Goal: Transaction & Acquisition: Purchase product/service

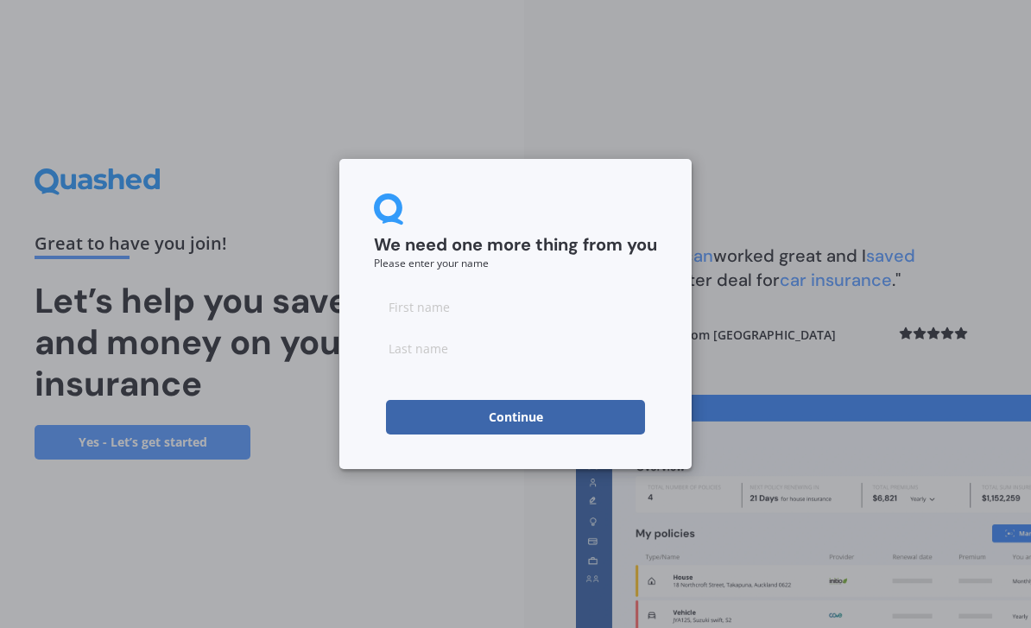
click at [517, 302] on input at bounding box center [515, 306] width 283 height 35
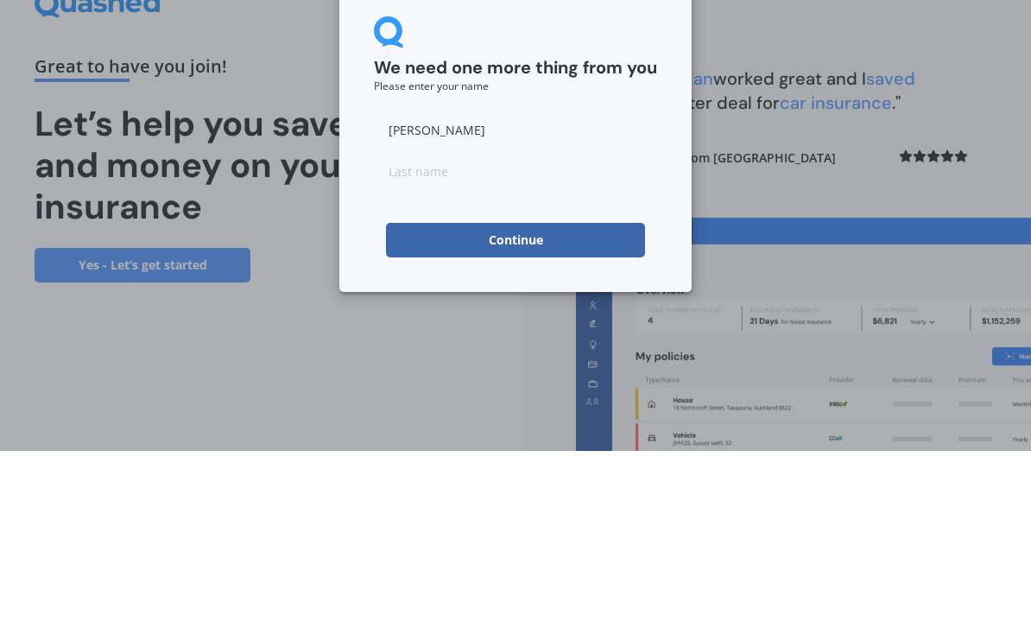
type input "[PERSON_NAME]"
click at [537, 331] on input at bounding box center [515, 348] width 283 height 35
type input "Hall"
click at [580, 400] on button "Continue" at bounding box center [515, 417] width 259 height 35
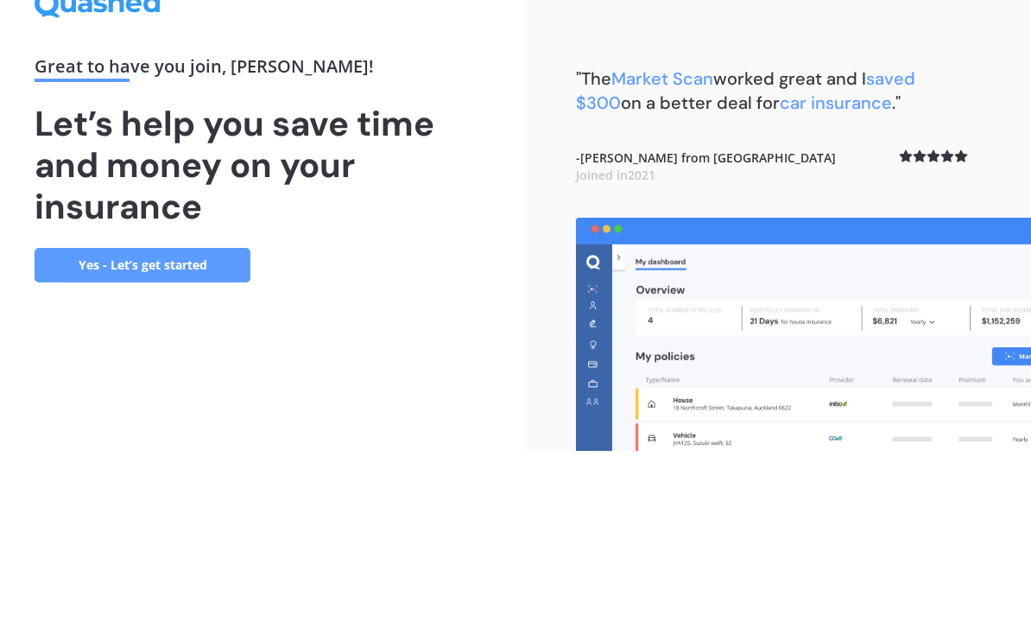
scroll to position [55, 0]
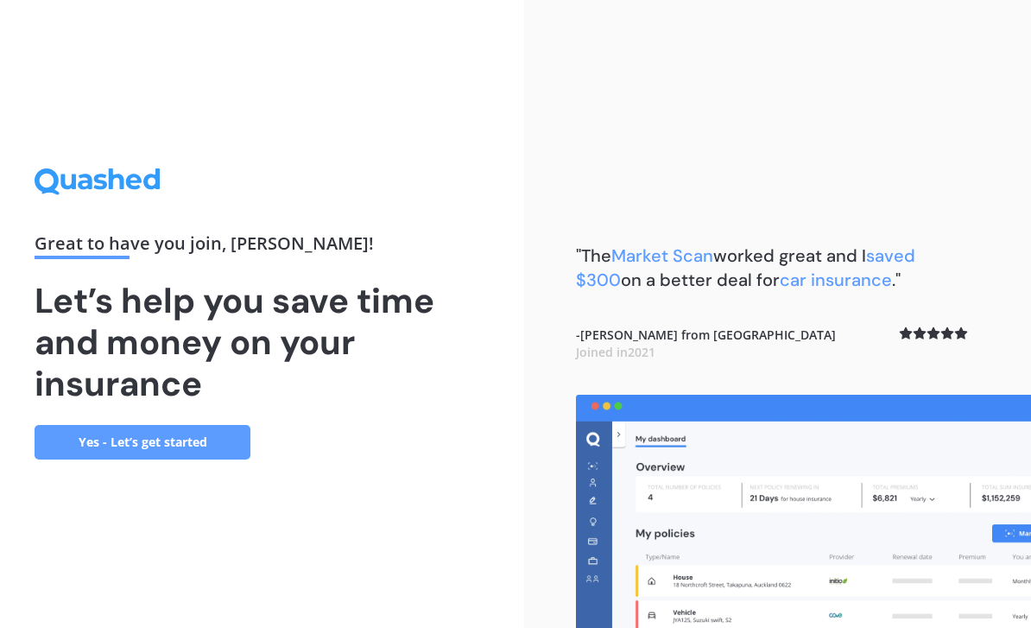
click at [205, 425] on link "Yes - Let’s get started" at bounding box center [143, 442] width 216 height 35
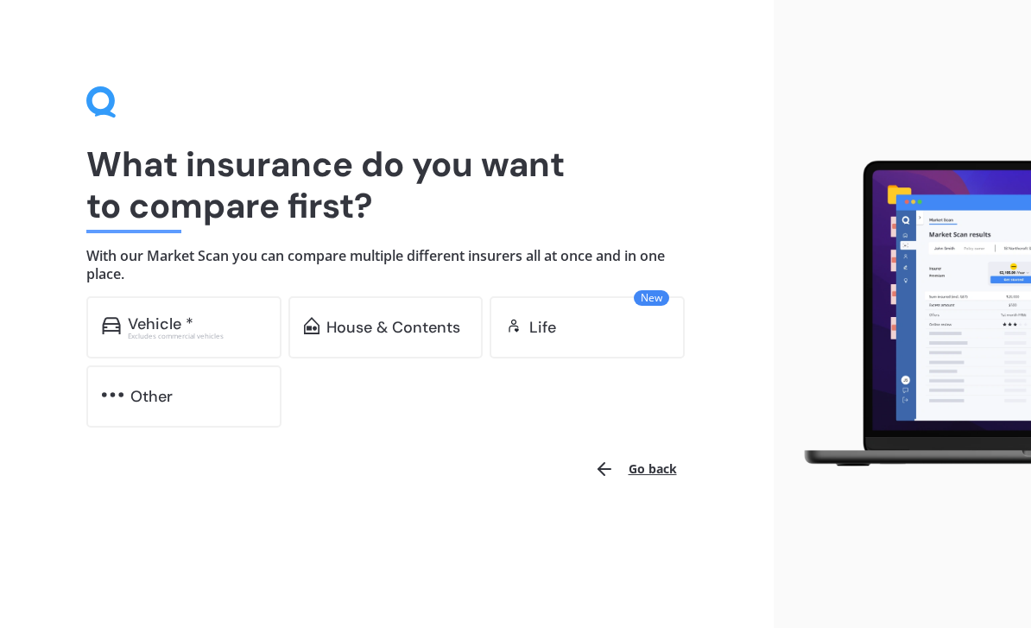
click at [220, 319] on div "Vehicle *" at bounding box center [197, 323] width 138 height 17
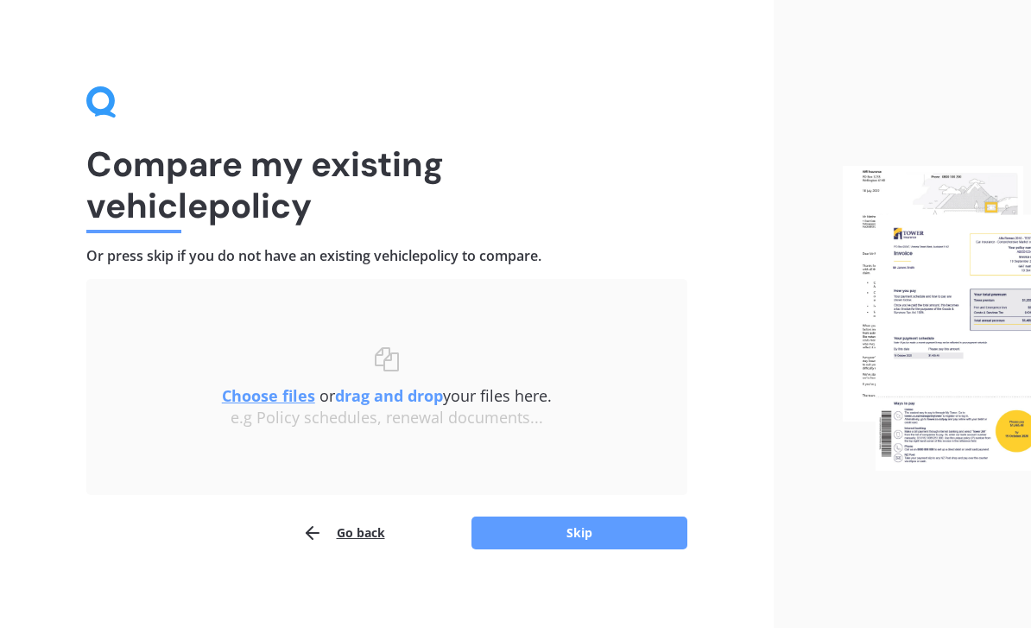
click at [543, 535] on button "Skip" at bounding box center [580, 532] width 216 height 33
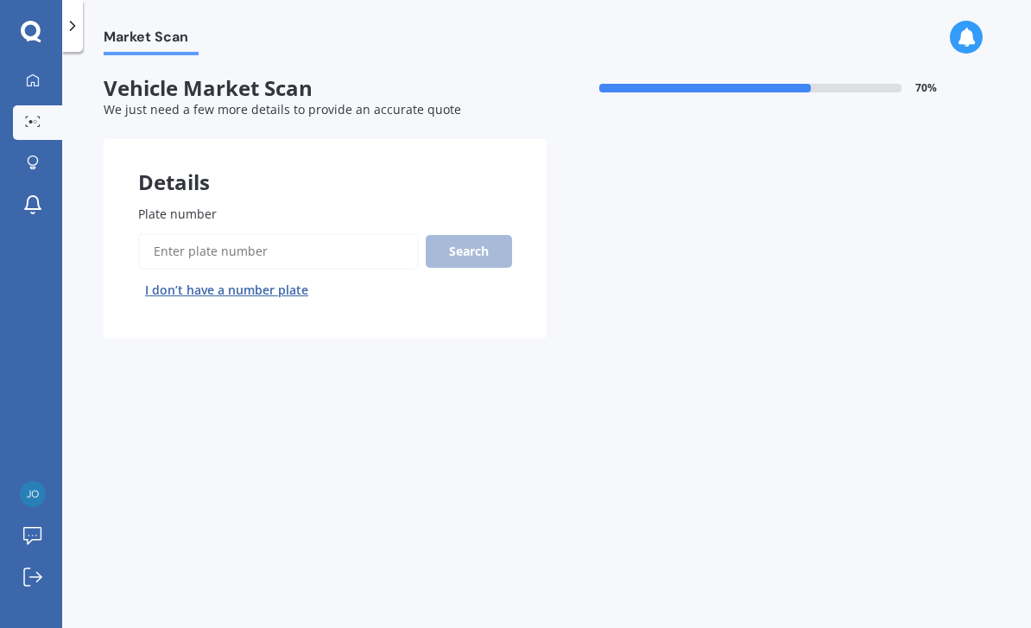
click at [286, 250] on input "Plate number" at bounding box center [278, 251] width 281 height 36
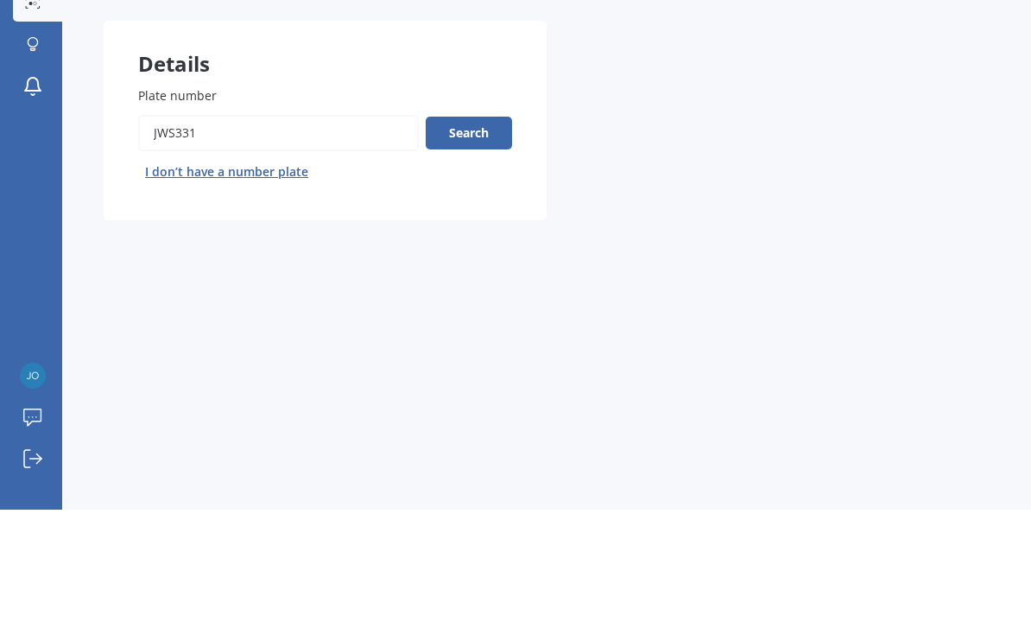
type input "Jws331"
click at [476, 235] on button "Search" at bounding box center [469, 251] width 86 height 33
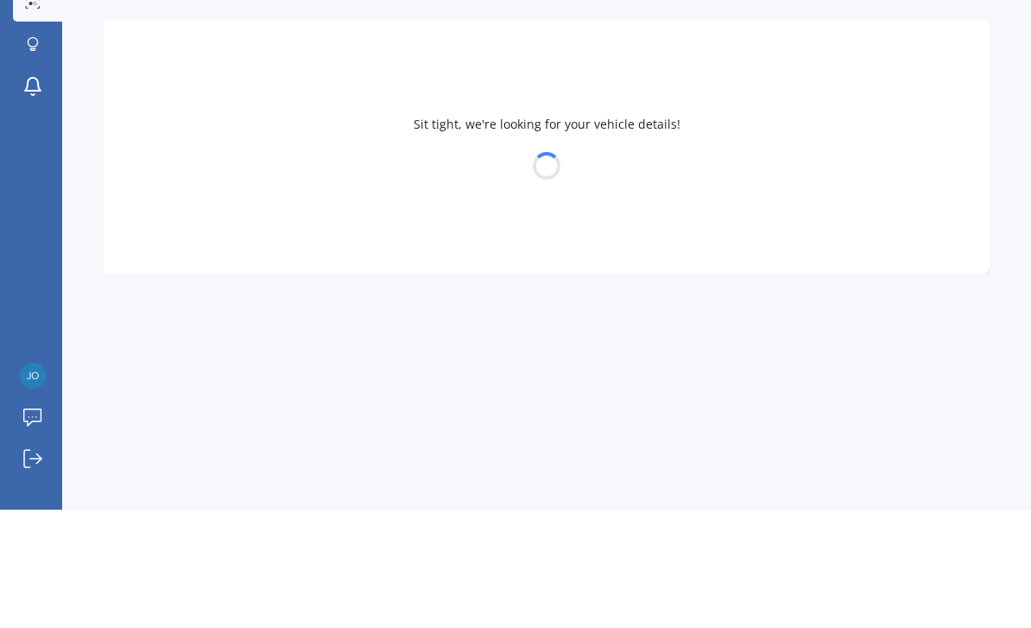
scroll to position [55, 0]
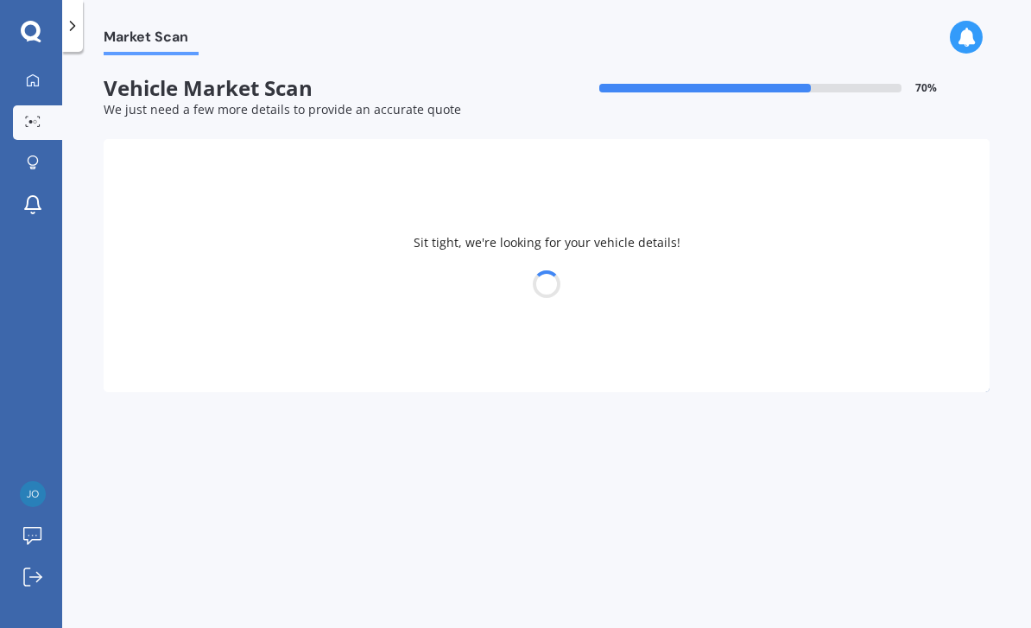
select select "HONDA"
select select "ACCORD"
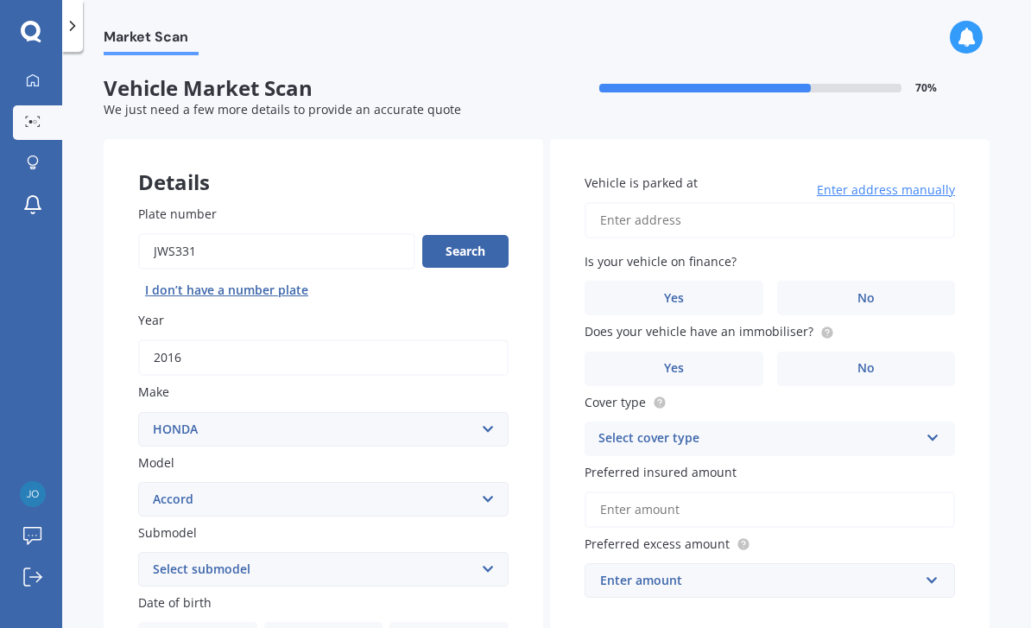
click at [877, 281] on label "No" at bounding box center [866, 298] width 179 height 35
click at [0, 0] on input "No" at bounding box center [0, 0] width 0 height 0
click at [862, 361] on span "No" at bounding box center [866, 368] width 17 height 15
click at [0, 0] on input "No" at bounding box center [0, 0] width 0 height 0
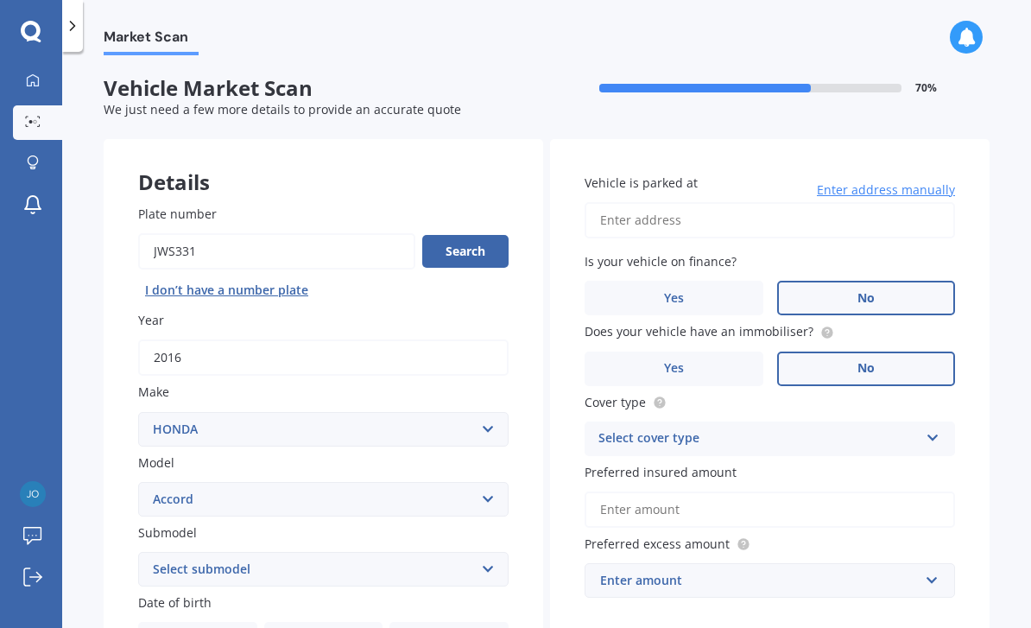
click at [927, 421] on div "Select cover type Comprehensive Third Party, Fire & Theft Third Party" at bounding box center [770, 438] width 370 height 35
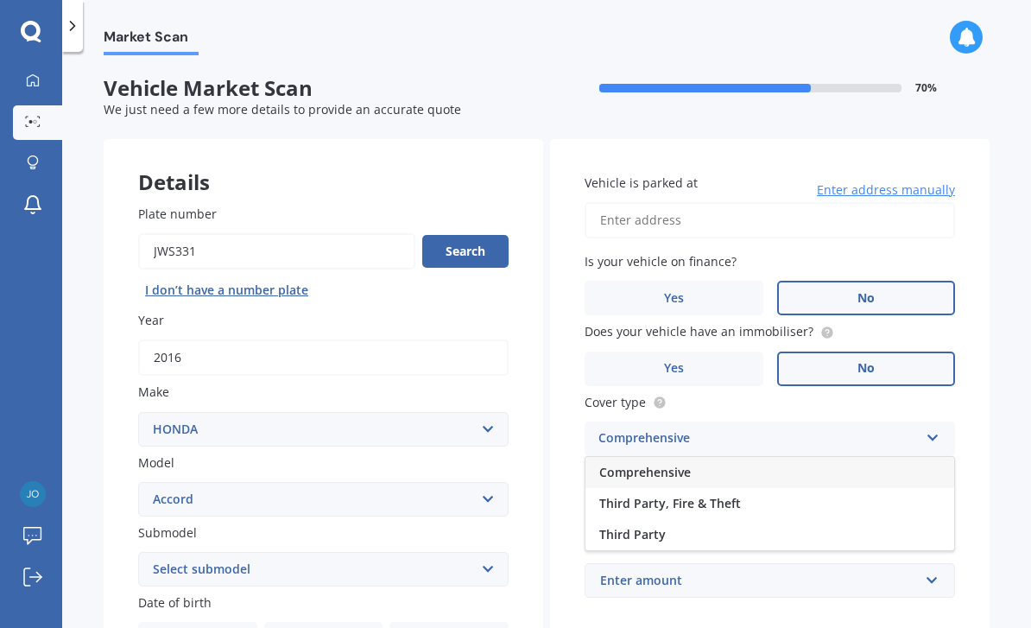
click at [811, 457] on div "Comprehensive" at bounding box center [770, 472] width 369 height 31
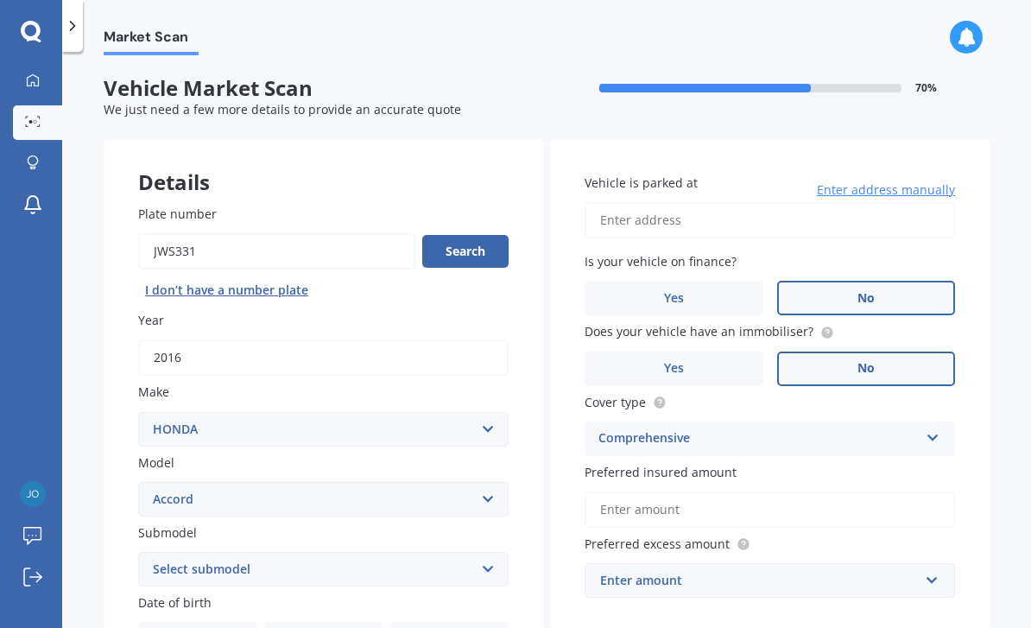
click at [783, 491] on input "Preferred insured amount" at bounding box center [770, 509] width 370 height 36
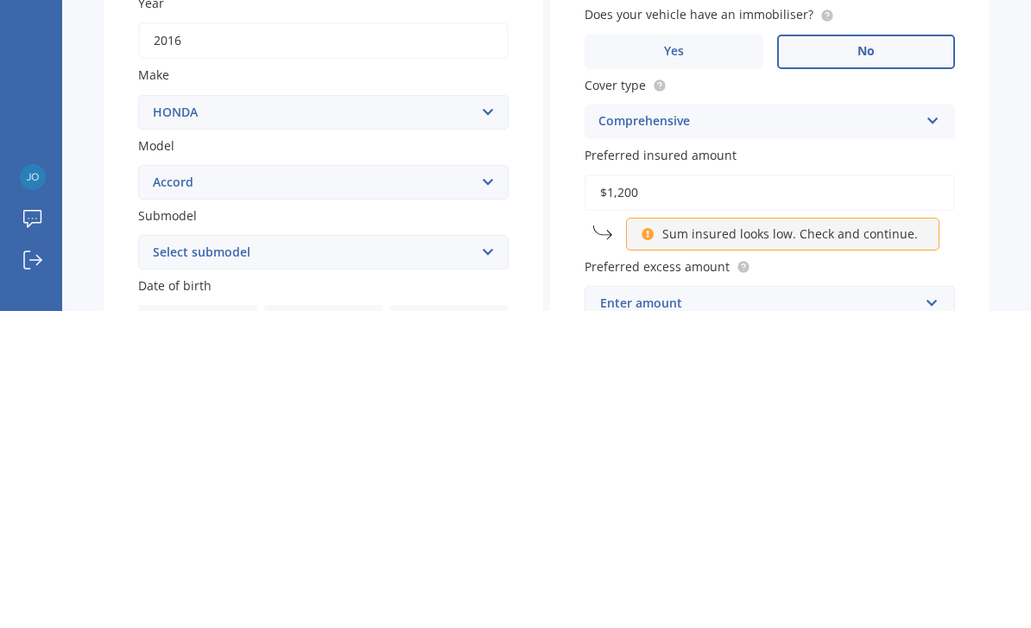
type input "$12,000"
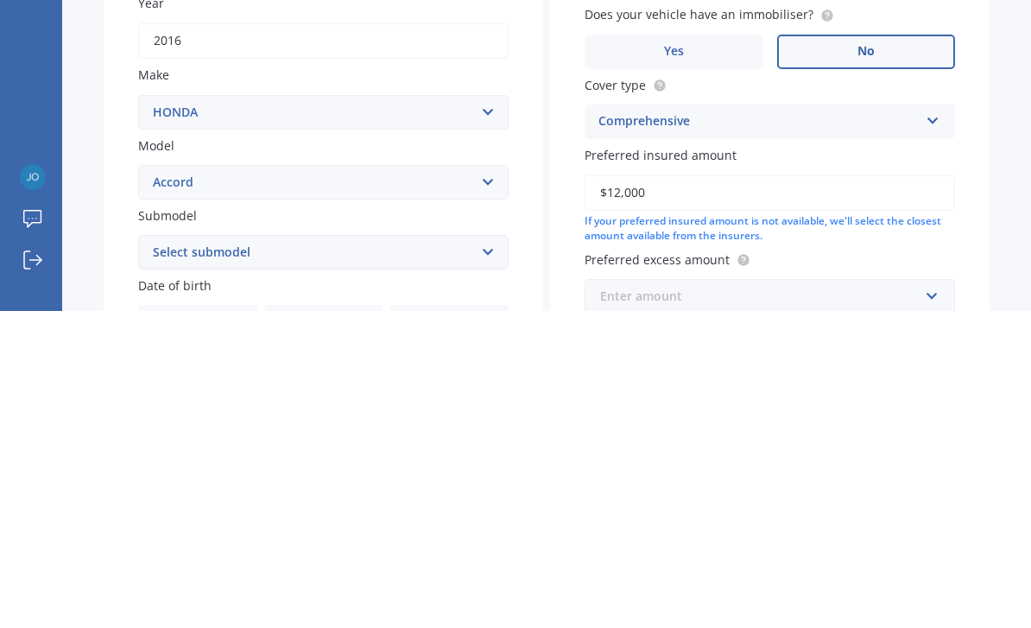
click at [924, 597] on input "text" at bounding box center [763, 613] width 355 height 33
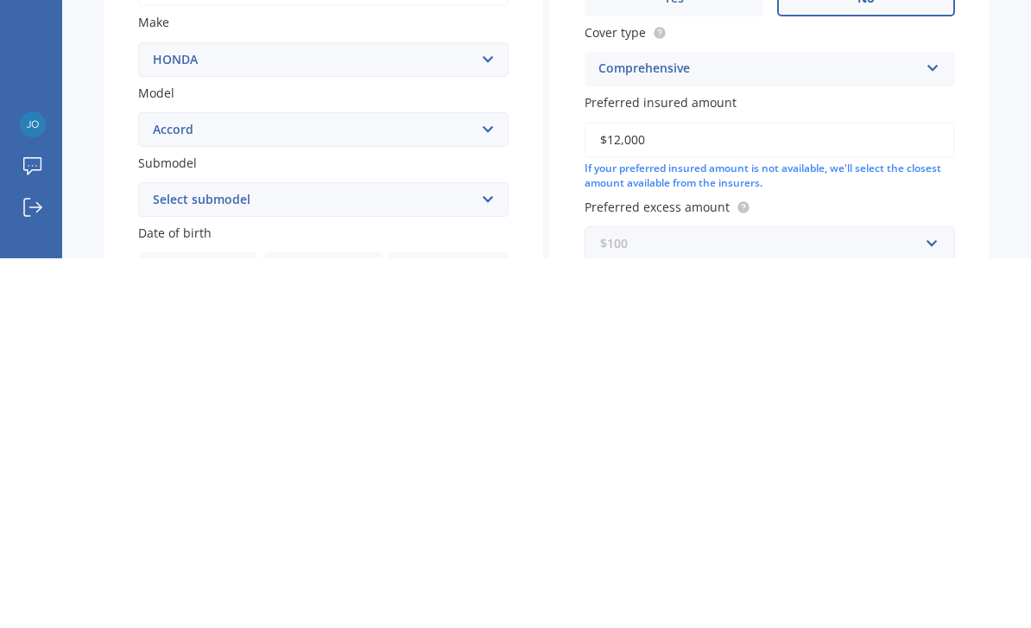
scroll to position [31, 0]
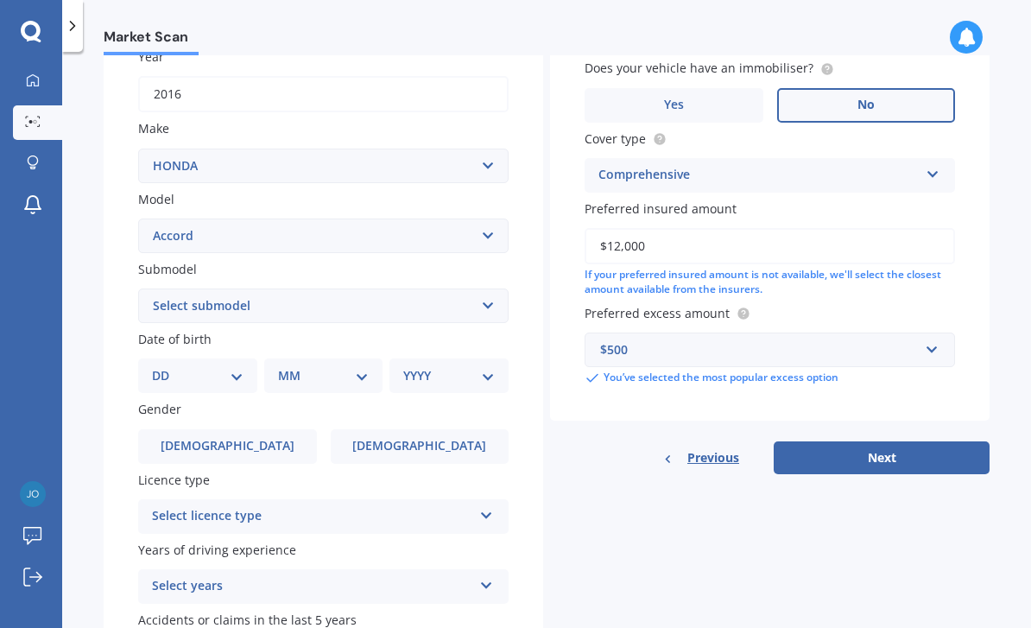
scroll to position [253, 0]
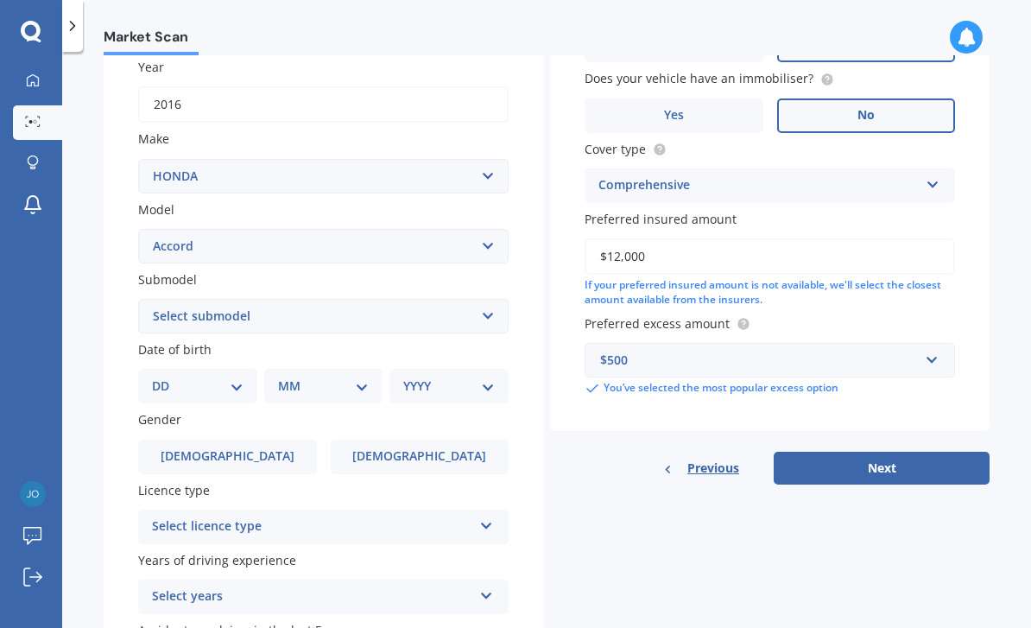
click at [231, 377] on select "DD 01 02 03 04 05 06 07 08 09 10 11 12 13 14 15 16 17 18 19 20 21 22 23 24 25 2…" at bounding box center [198, 386] width 92 height 19
select select "10"
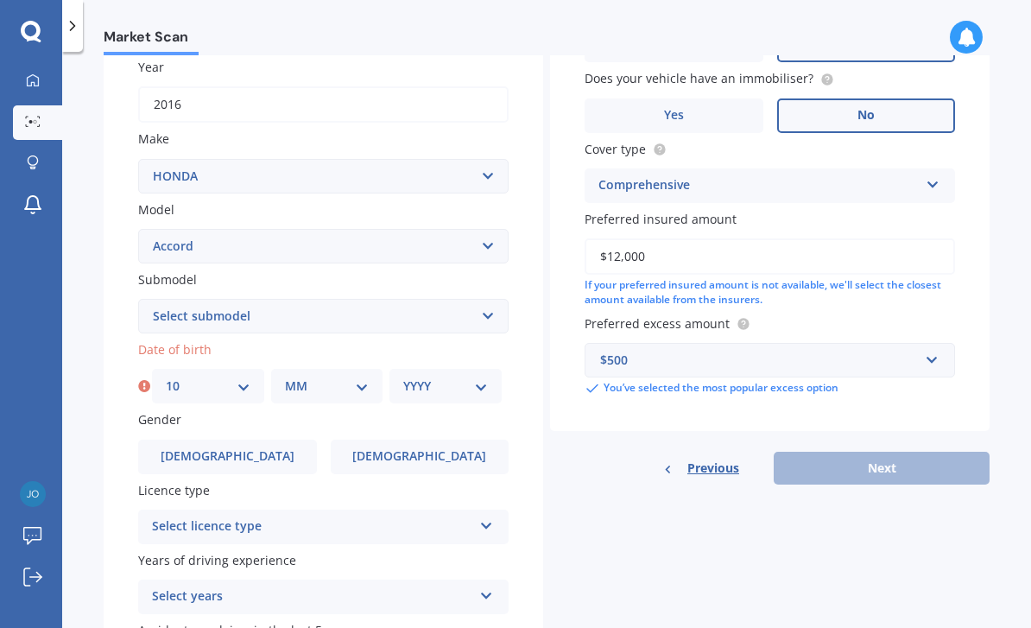
click at [357, 377] on select "MM 01 02 03 04 05 06 07 08 09 10 11 12" at bounding box center [327, 386] width 85 height 19
select select "10"
click at [487, 377] on select "YYYY 2025 2024 2023 2022 2021 2020 2019 2018 2017 2016 2015 2014 2013 2012 2011…" at bounding box center [445, 386] width 85 height 19
select select "1967"
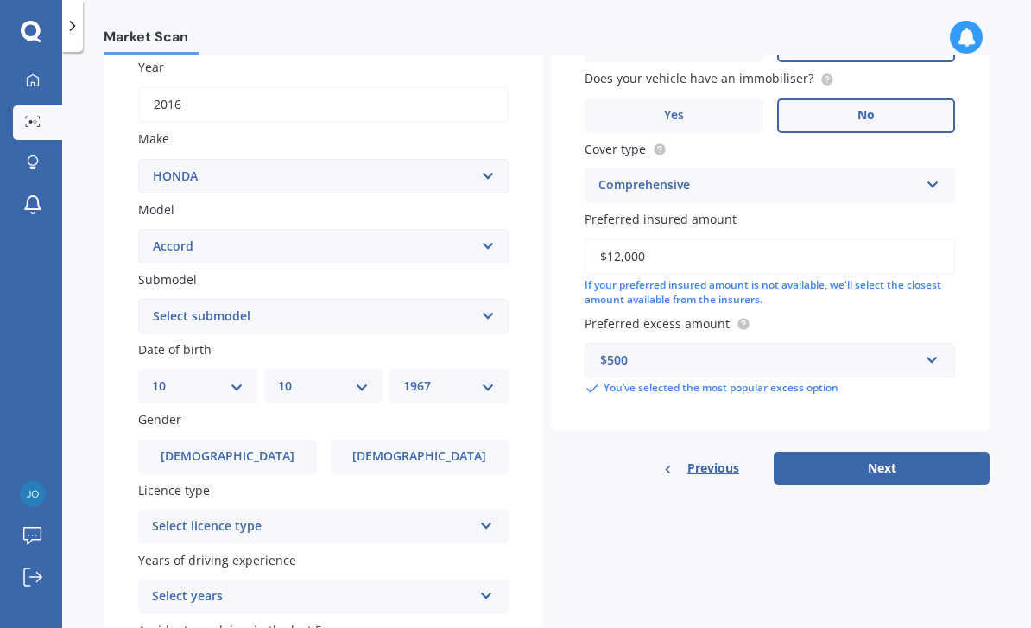
click at [491, 516] on icon at bounding box center [486, 522] width 15 height 12
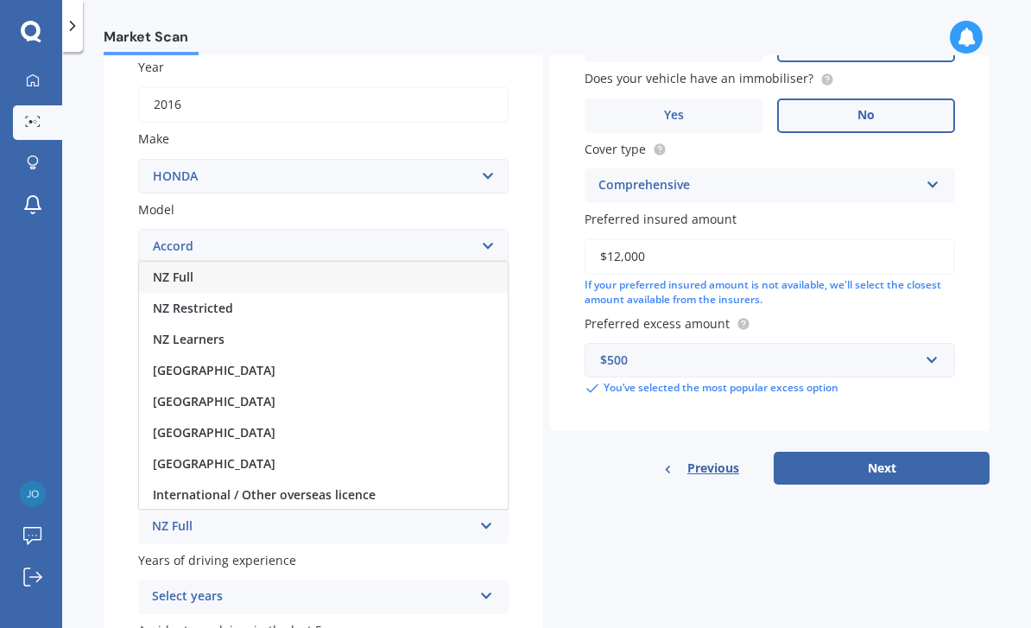
click at [351, 262] on div "NZ Full" at bounding box center [323, 277] width 369 height 31
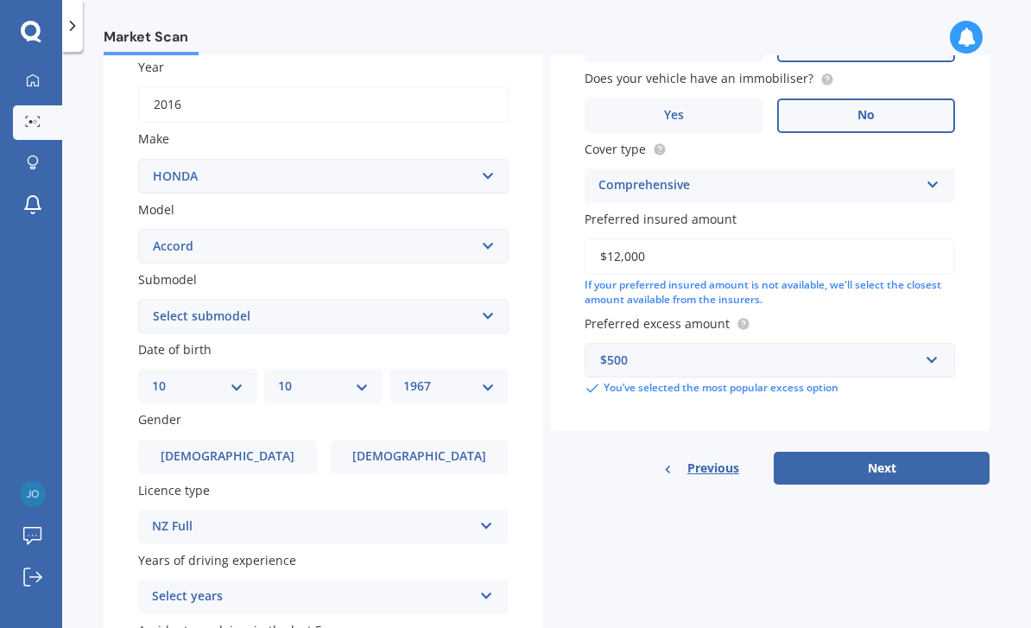
click at [277, 440] on label "[DEMOGRAPHIC_DATA]" at bounding box center [227, 457] width 179 height 35
click at [0, 0] on input "[DEMOGRAPHIC_DATA]" at bounding box center [0, 0] width 0 height 0
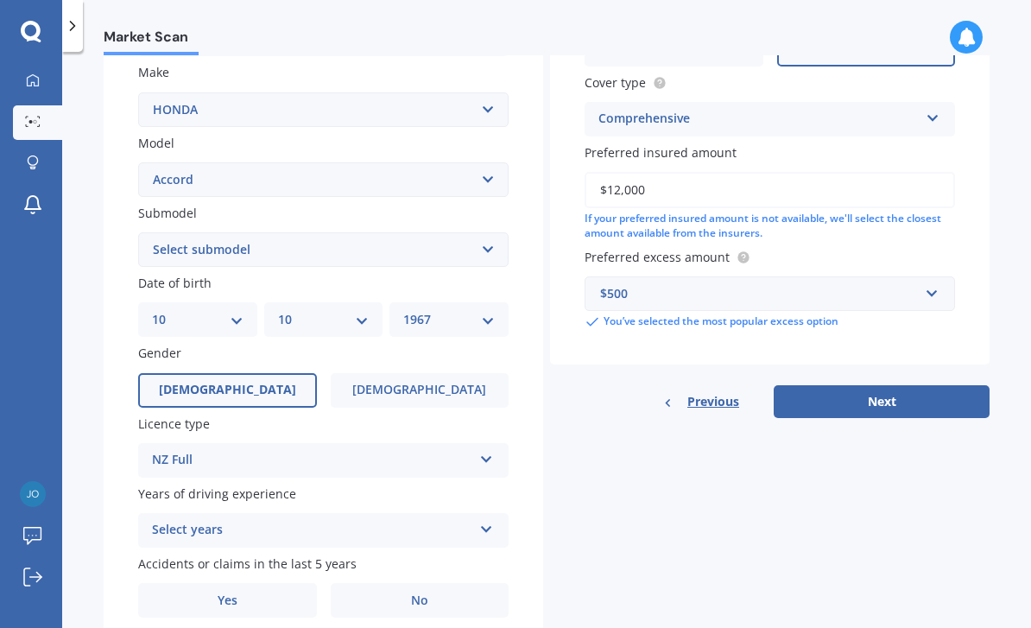
scroll to position [319, 0]
click at [489, 521] on icon at bounding box center [486, 527] width 15 height 12
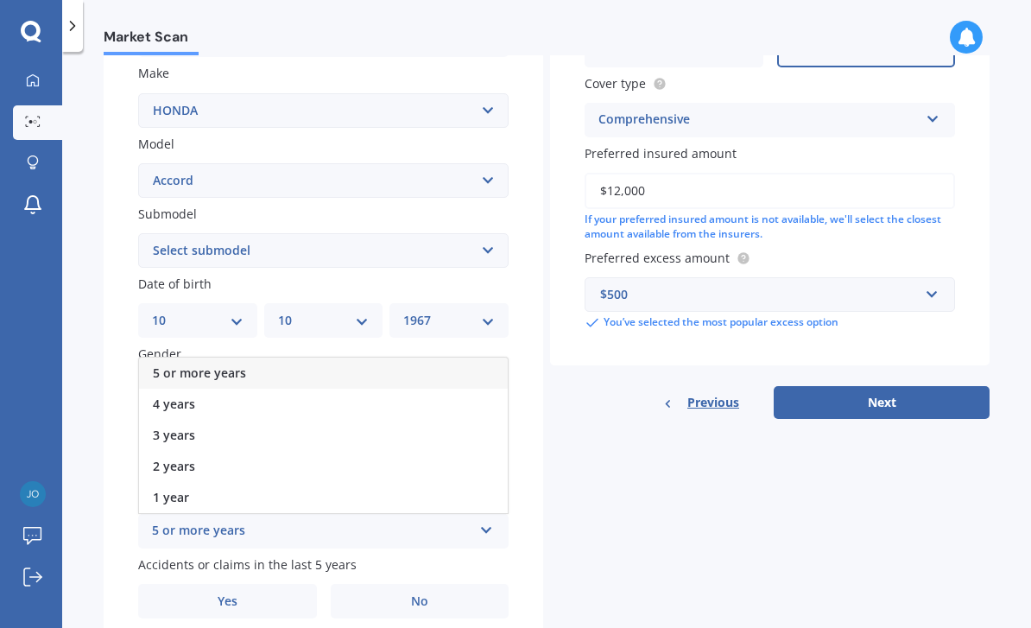
click at [251, 358] on div "5 or more years" at bounding box center [323, 373] width 369 height 31
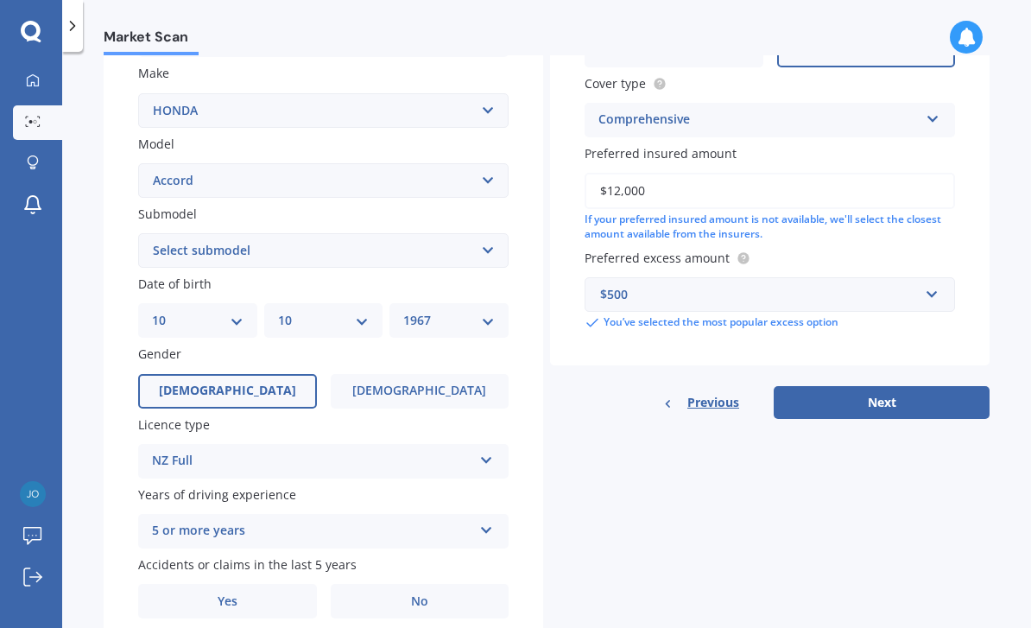
click at [440, 584] on label "No" at bounding box center [420, 601] width 179 height 35
click at [0, 0] on input "No" at bounding box center [0, 0] width 0 height 0
click at [847, 386] on button "Next" at bounding box center [882, 402] width 216 height 33
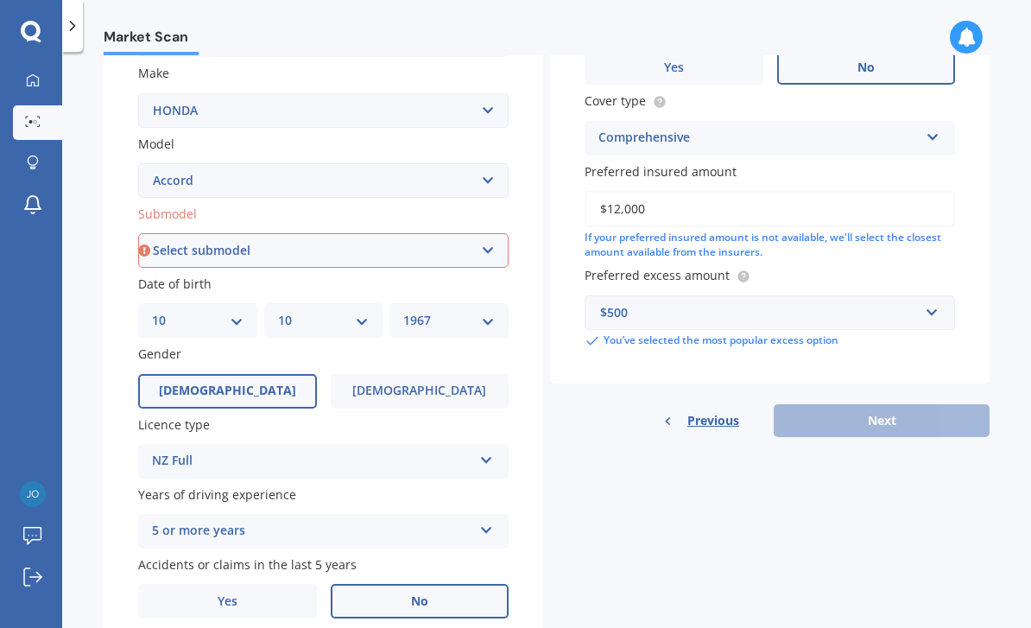
click at [492, 233] on select "Select submodel (all other) 2.2i Euro 2.0 Euro 2.4 Euro 2.4 Tourer Euro R EX EX…" at bounding box center [323, 250] width 370 height 35
select select "V6 3.5"
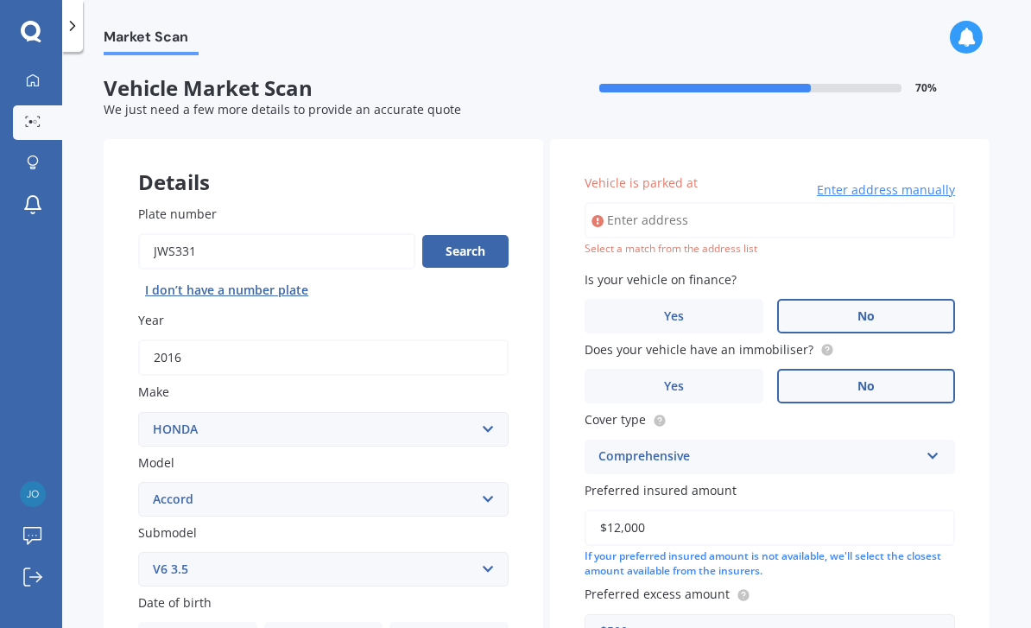
scroll to position [0, 0]
click at [736, 202] on input "Vehicle is parked at" at bounding box center [770, 220] width 370 height 36
type input "[STREET_ADDRESS]"
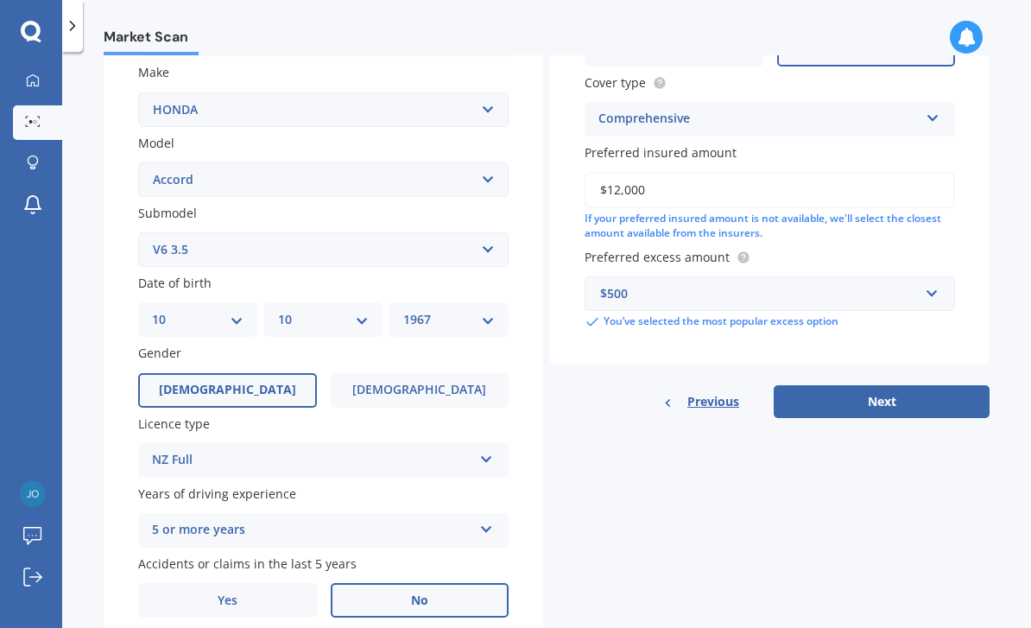
scroll to position [319, 0]
click at [912, 386] on button "Next" at bounding box center [882, 402] width 216 height 33
select select "10"
select select "1967"
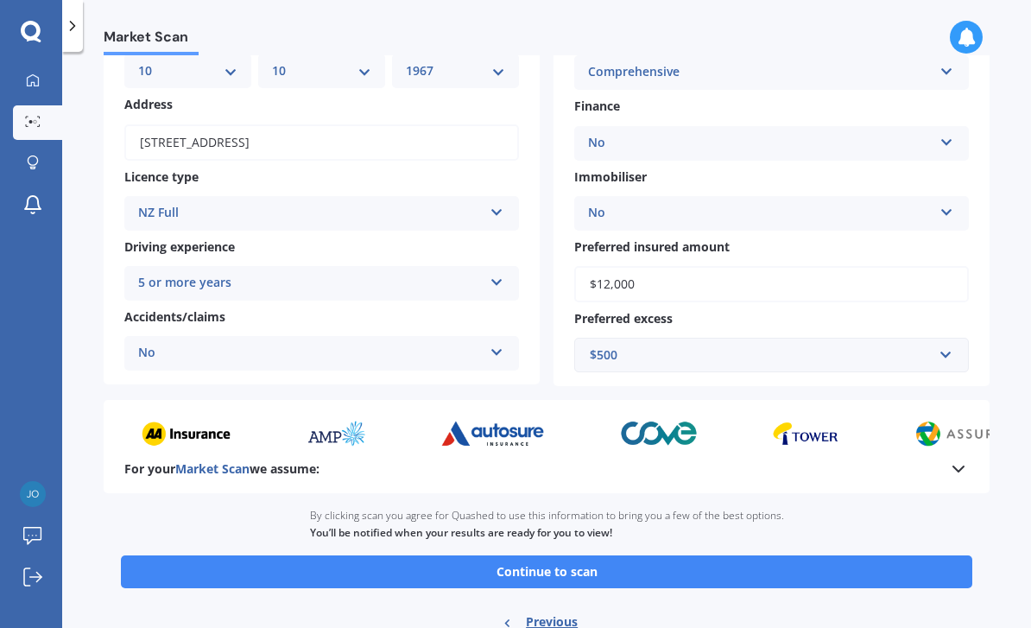
scroll to position [197, 0]
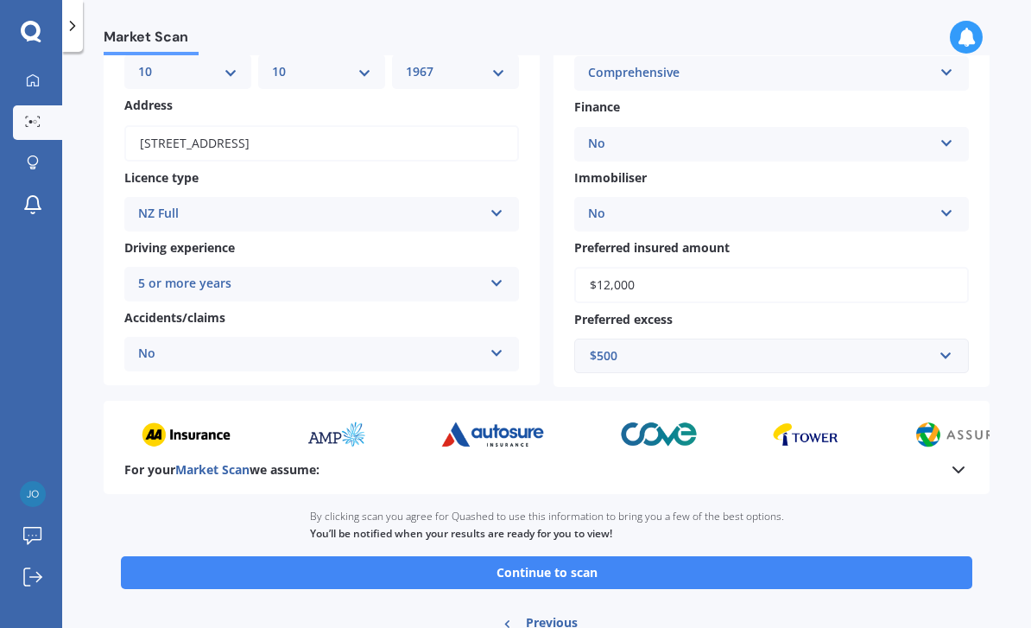
click at [646, 556] on button "Continue to scan" at bounding box center [546, 572] width 851 height 33
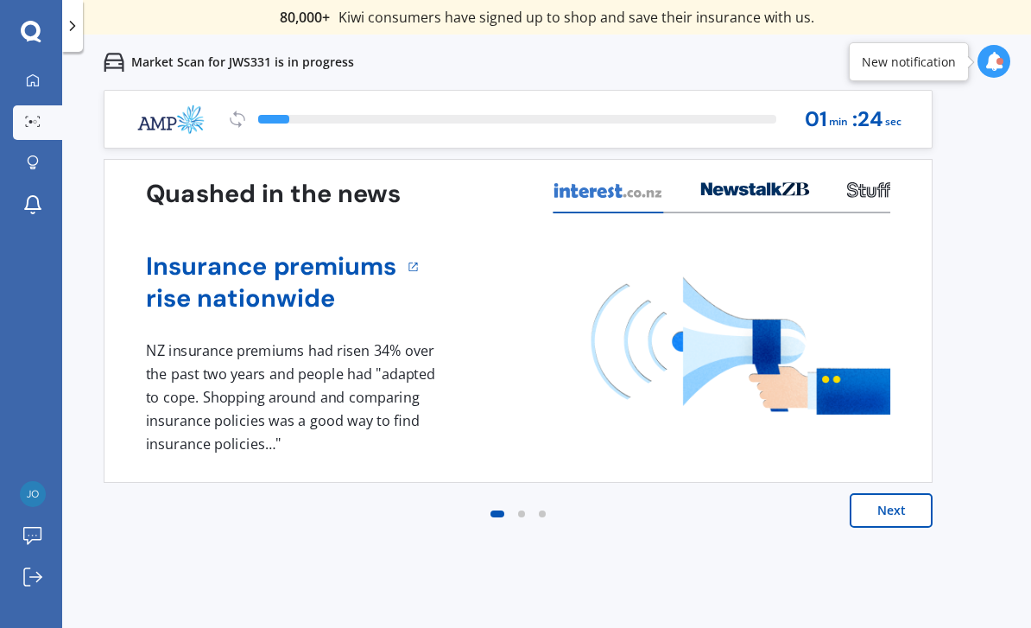
click at [883, 510] on button "Next" at bounding box center [891, 510] width 83 height 35
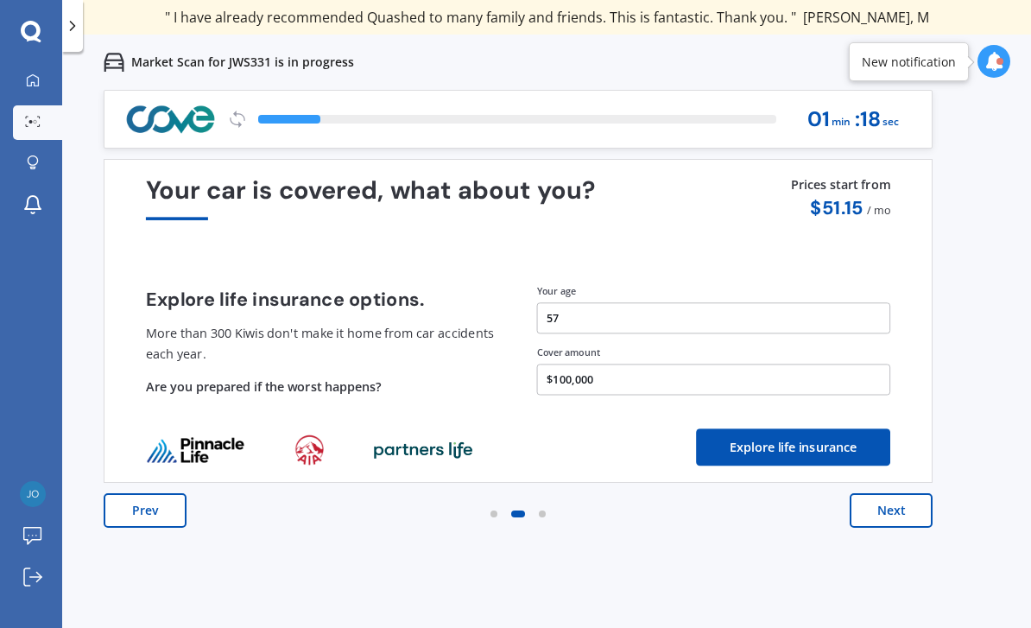
click at [649, 383] on button "$100,000" at bounding box center [714, 379] width 354 height 31
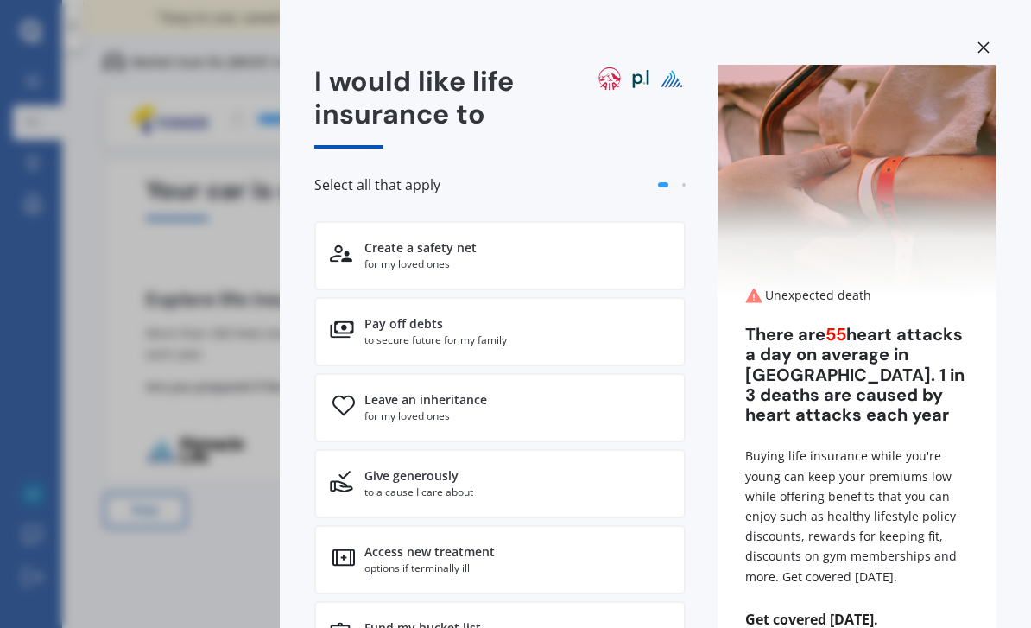
click at [139, 598] on div "I would like life insurance to Select all that apply Create a safety net for my…" at bounding box center [515, 314] width 1031 height 628
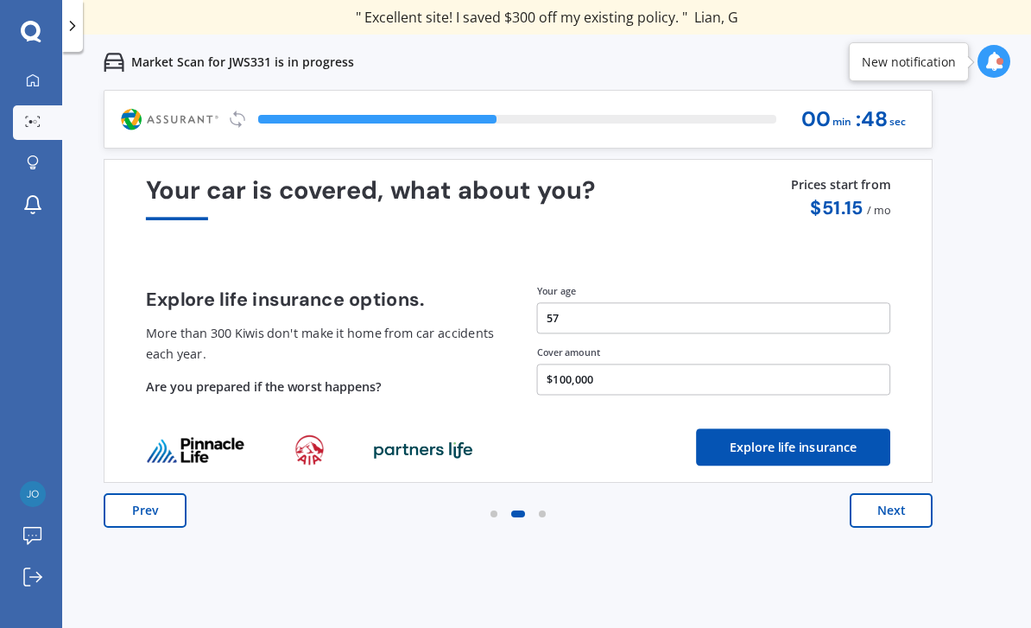
click at [901, 514] on button "Next" at bounding box center [891, 510] width 83 height 35
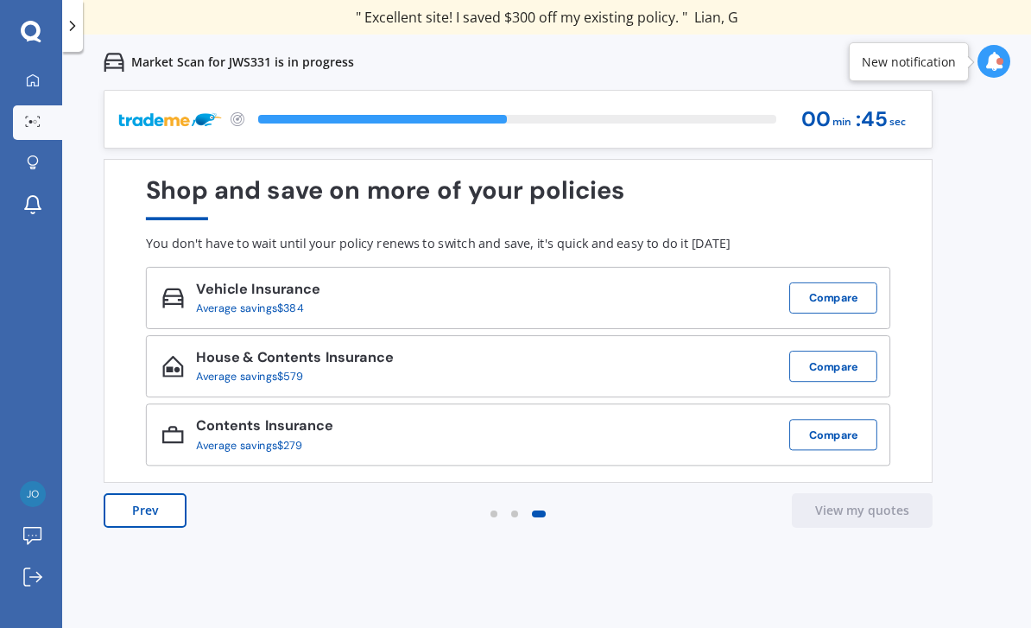
click at [839, 284] on button "Compare" at bounding box center [833, 297] width 88 height 31
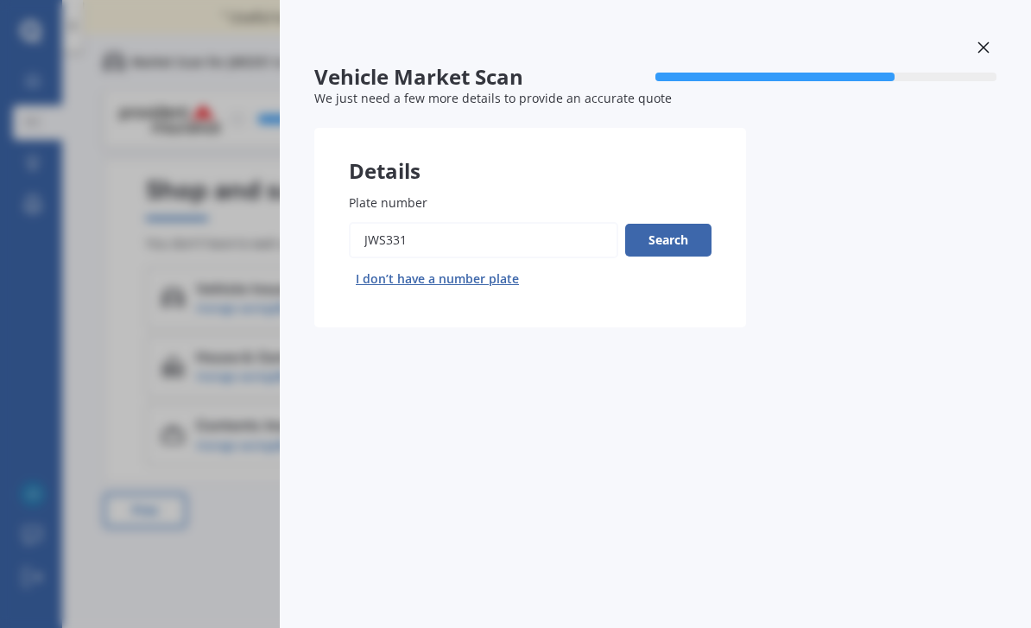
click at [659, 232] on button "Search" at bounding box center [668, 240] width 86 height 33
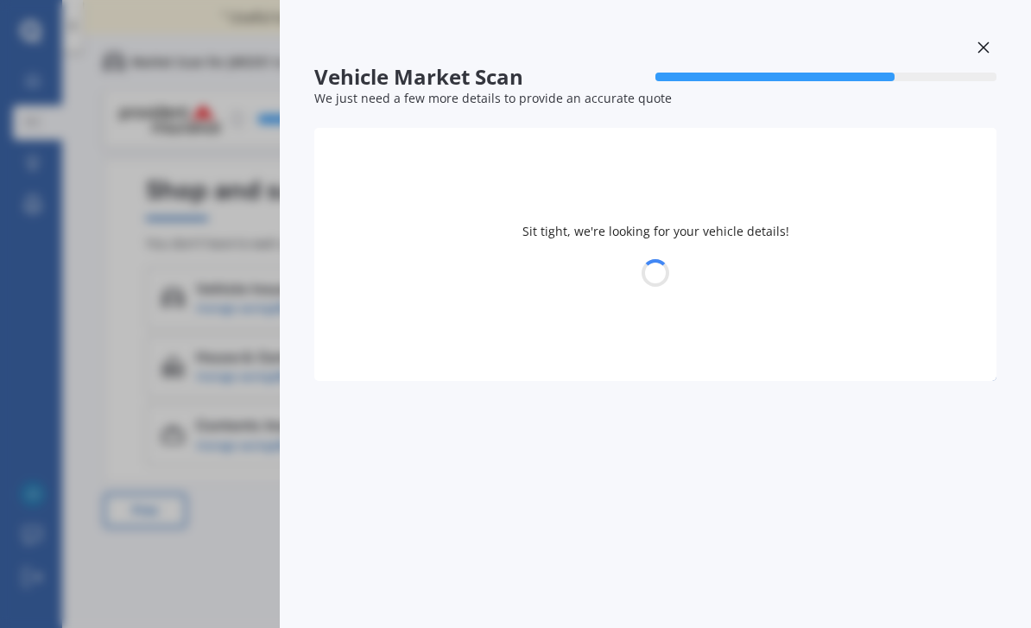
select select "HONDA"
select select "ACCORD"
select select "10"
select select "1967"
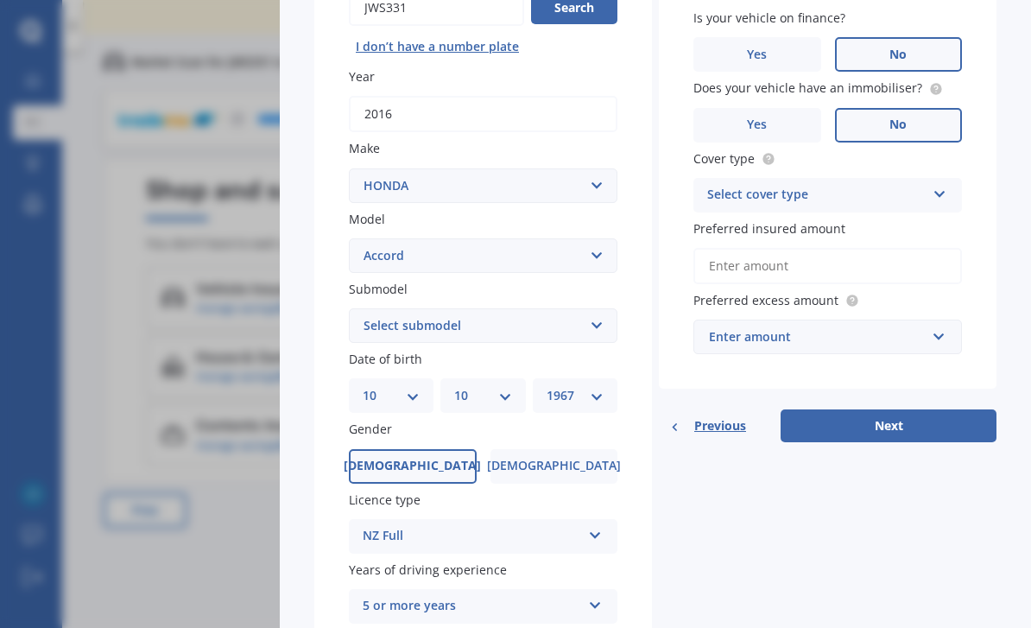
scroll to position [218, 0]
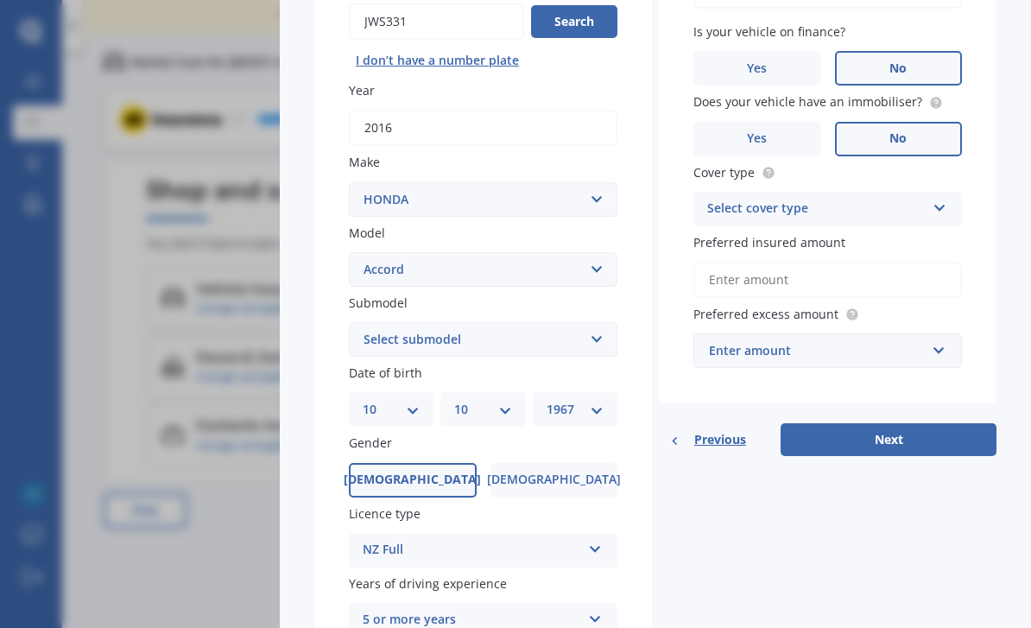
click at [944, 200] on icon at bounding box center [940, 205] width 15 height 12
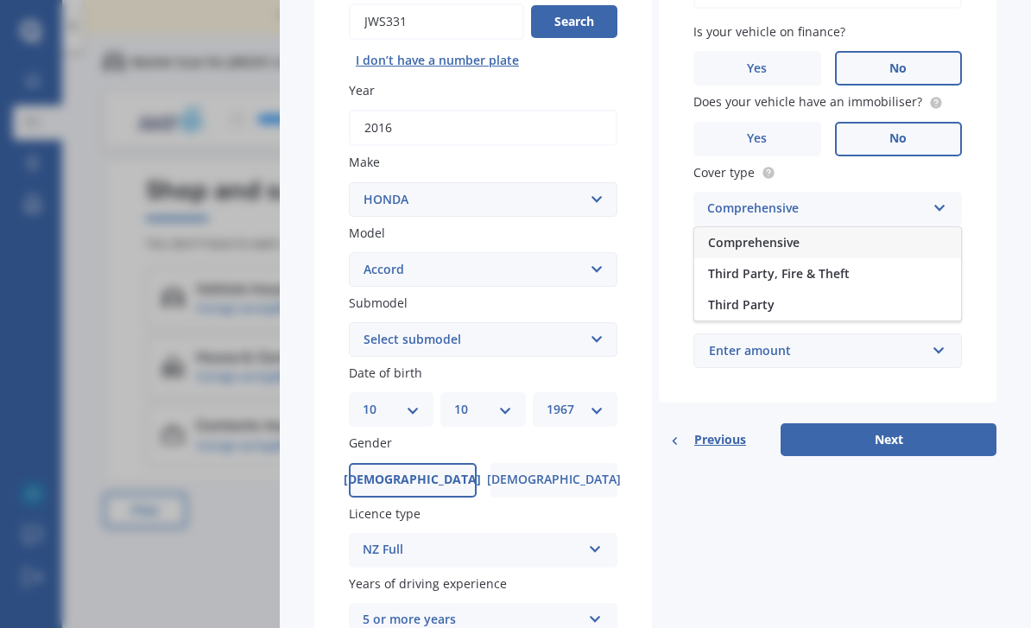
click at [791, 234] on span "Comprehensive" at bounding box center [754, 242] width 92 height 16
click at [864, 262] on input "Preferred insured amount" at bounding box center [827, 280] width 269 height 36
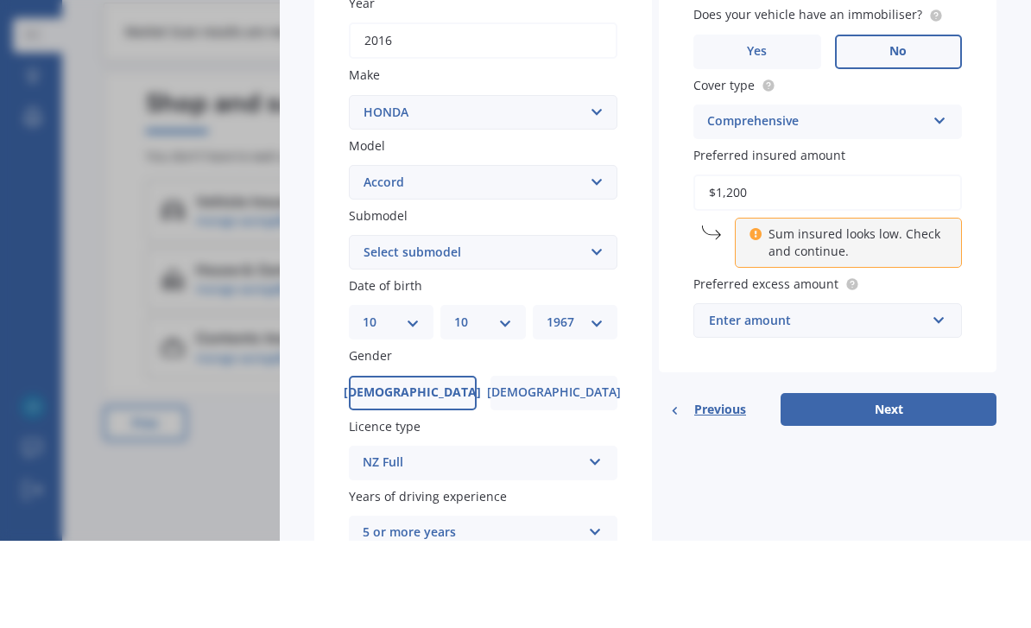
type input "$12,000"
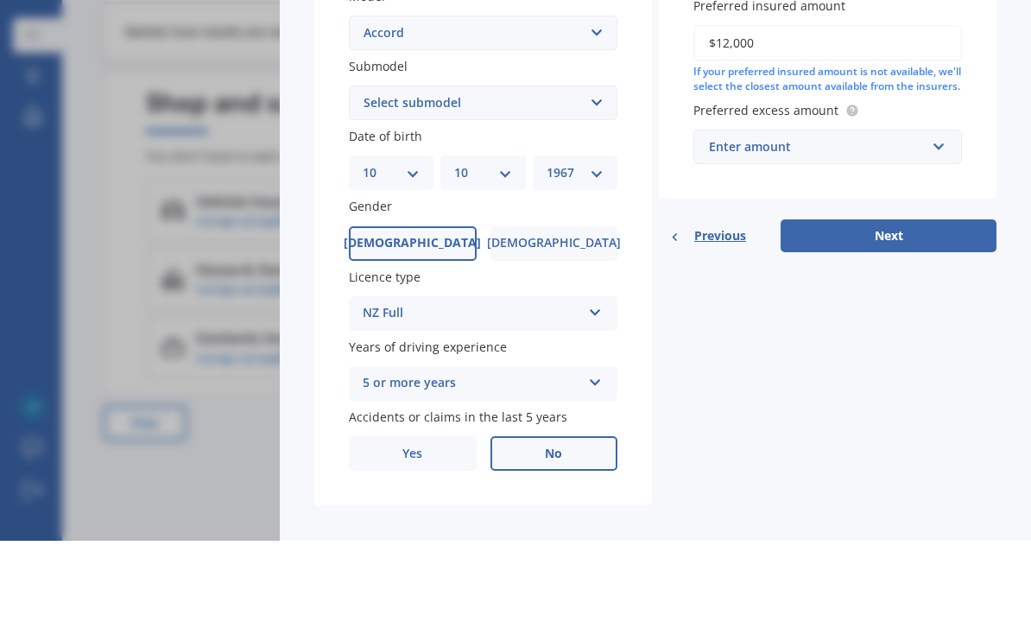
scroll to position [366, 0]
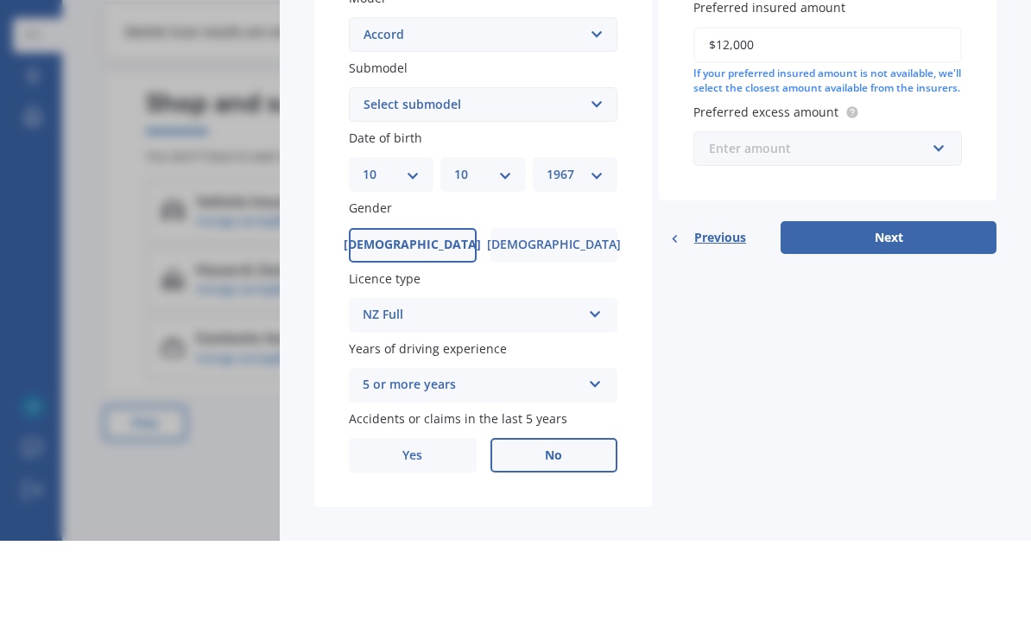
click at [868, 219] on input "text" at bounding box center [821, 235] width 253 height 33
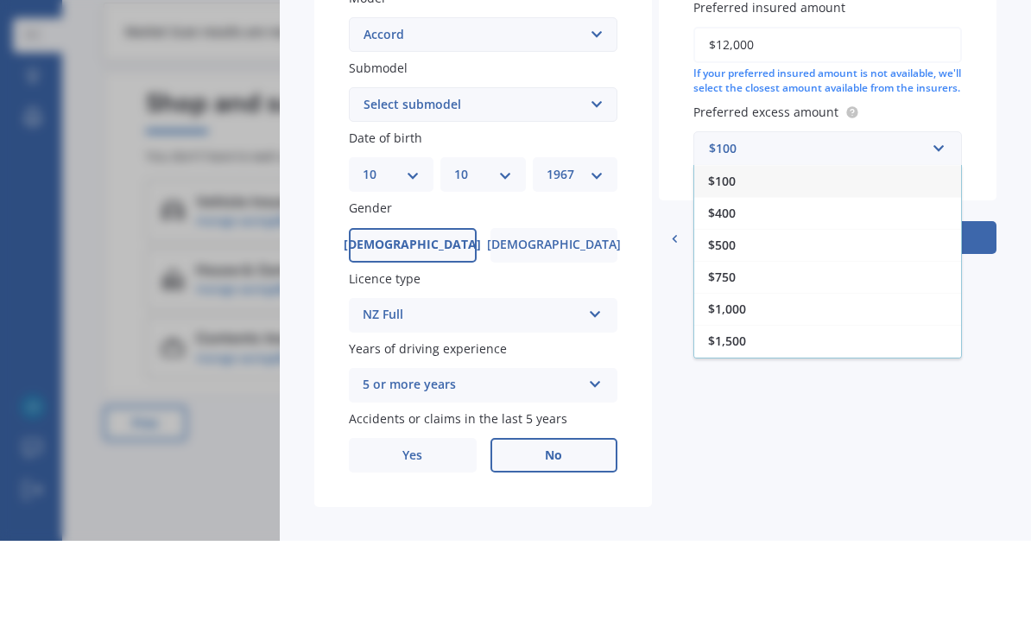
click at [743, 316] on div "$500" at bounding box center [827, 332] width 267 height 32
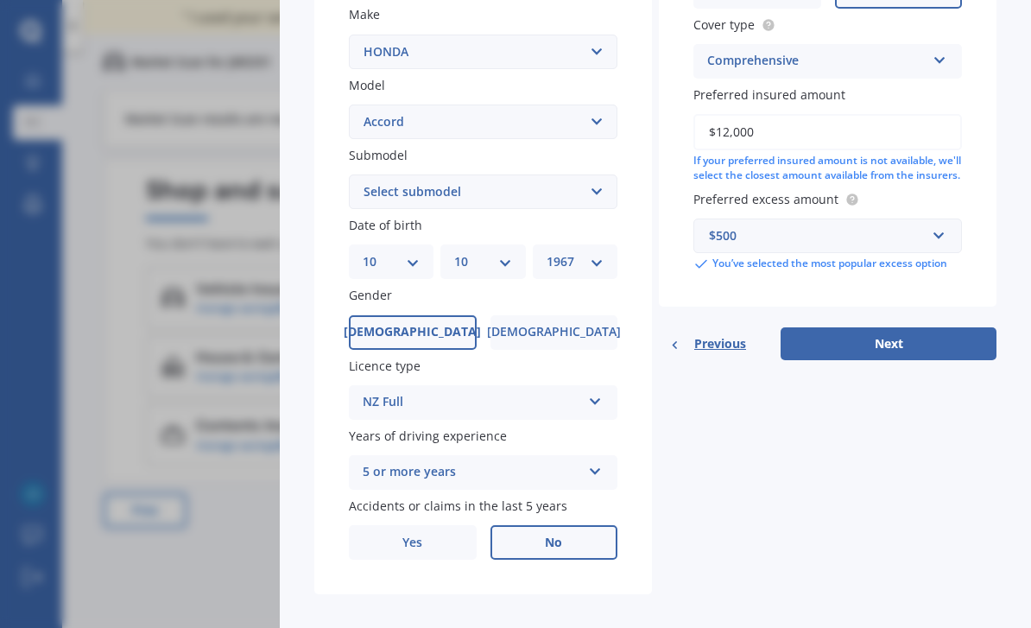
click at [906, 327] on button "Next" at bounding box center [889, 343] width 216 height 33
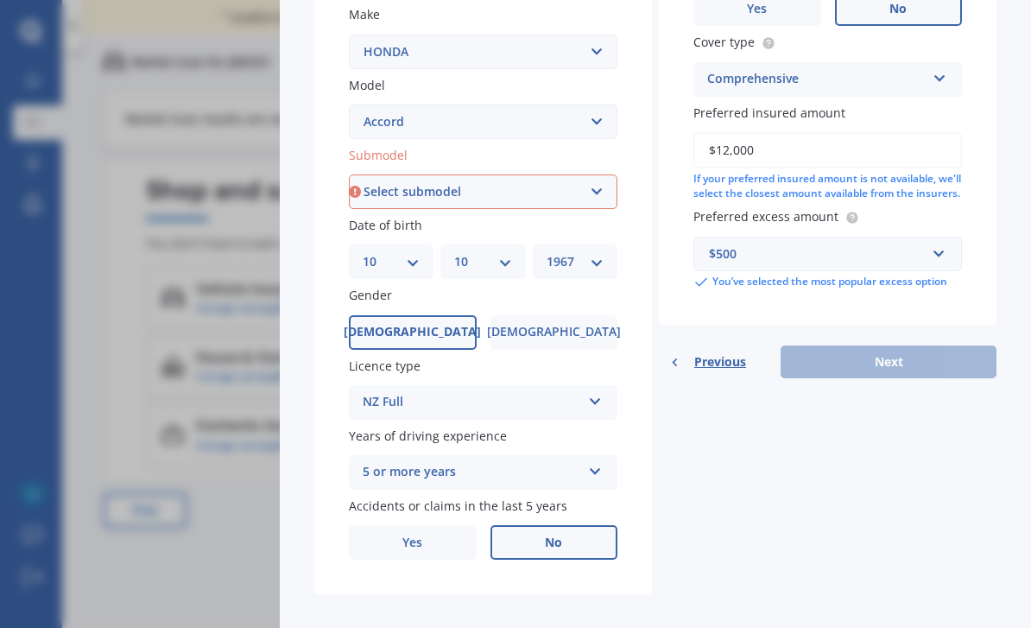
click at [598, 174] on select "Select submodel (all other) 2.2i Euro 2.0 Euro 2.4 Euro 2.4 Tourer Euro R EX EX…" at bounding box center [483, 191] width 269 height 35
select select "VTI V6"
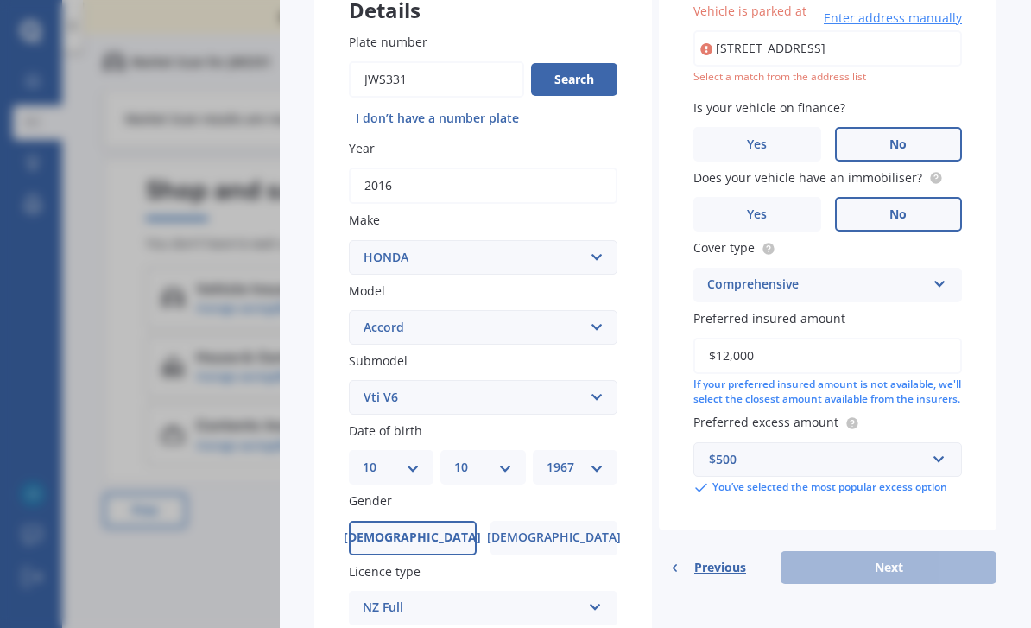
scroll to position [0, 0]
type input "[STREET_ADDRESS]"
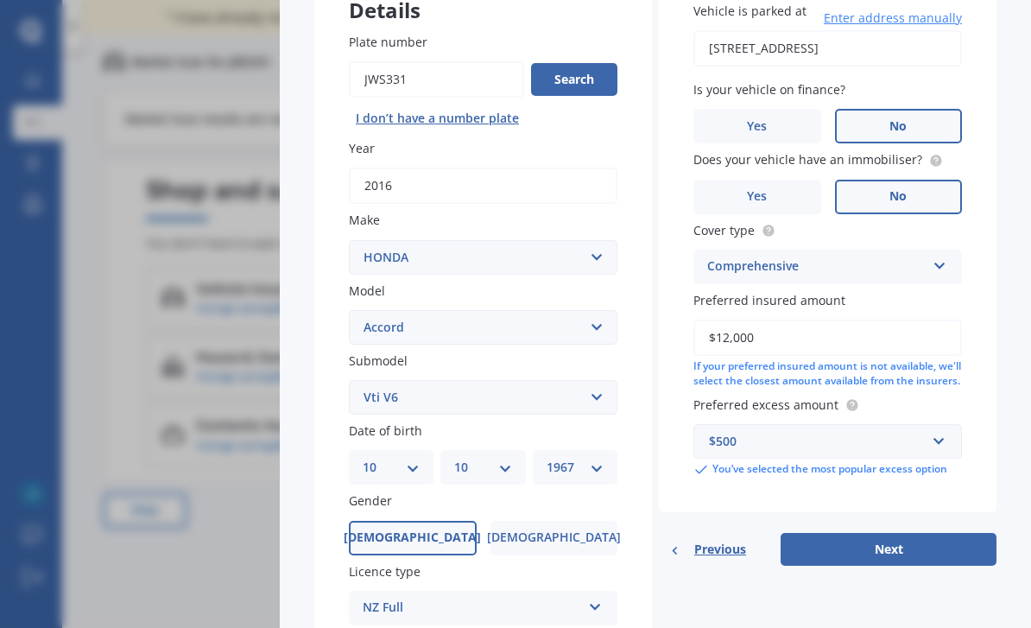
click at [896, 546] on button "Next" at bounding box center [889, 549] width 216 height 33
select select "10"
select select "1967"
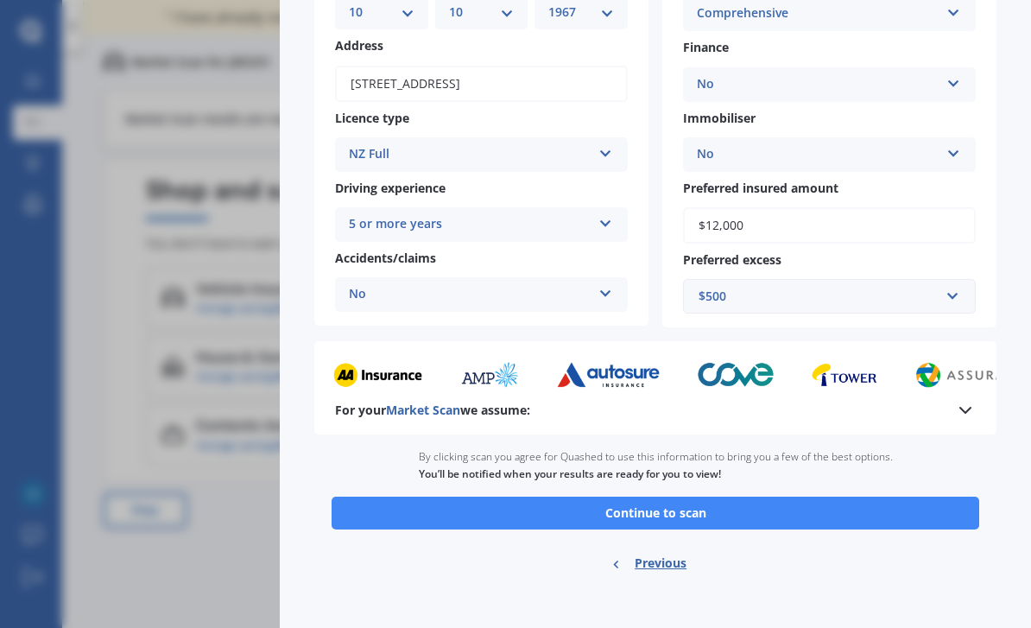
scroll to position [244, 0]
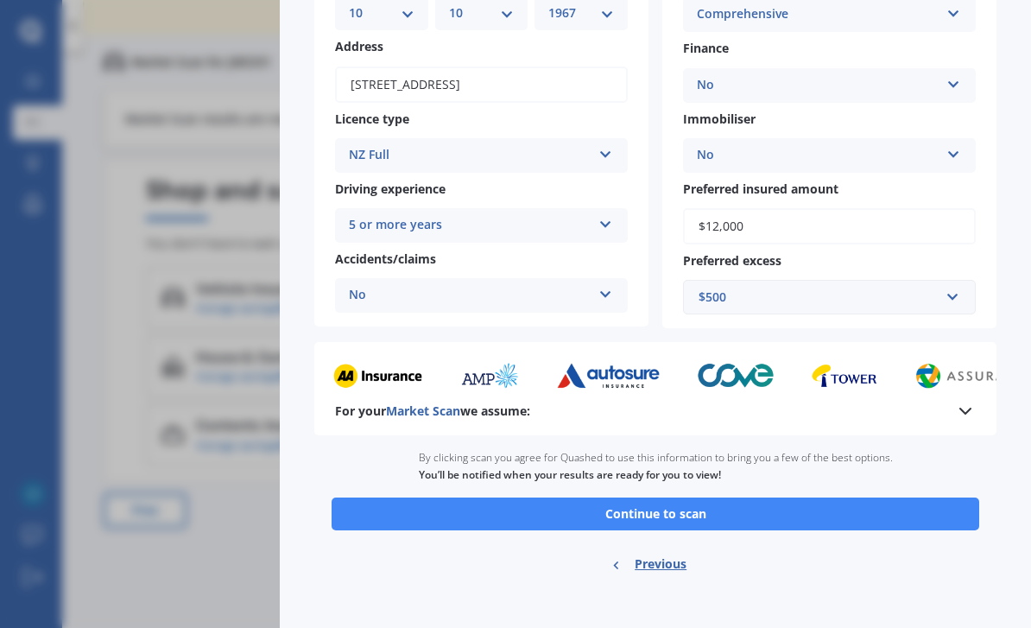
click at [506, 502] on button "Continue to scan" at bounding box center [656, 513] width 648 height 33
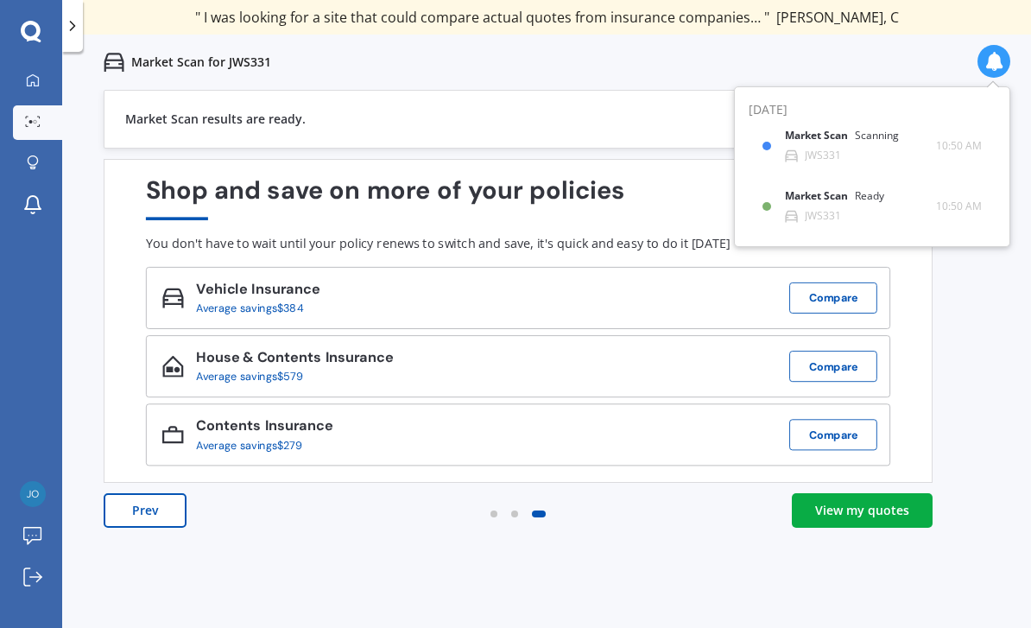
click at [820, 199] on b "Market Scan" at bounding box center [820, 196] width 70 height 12
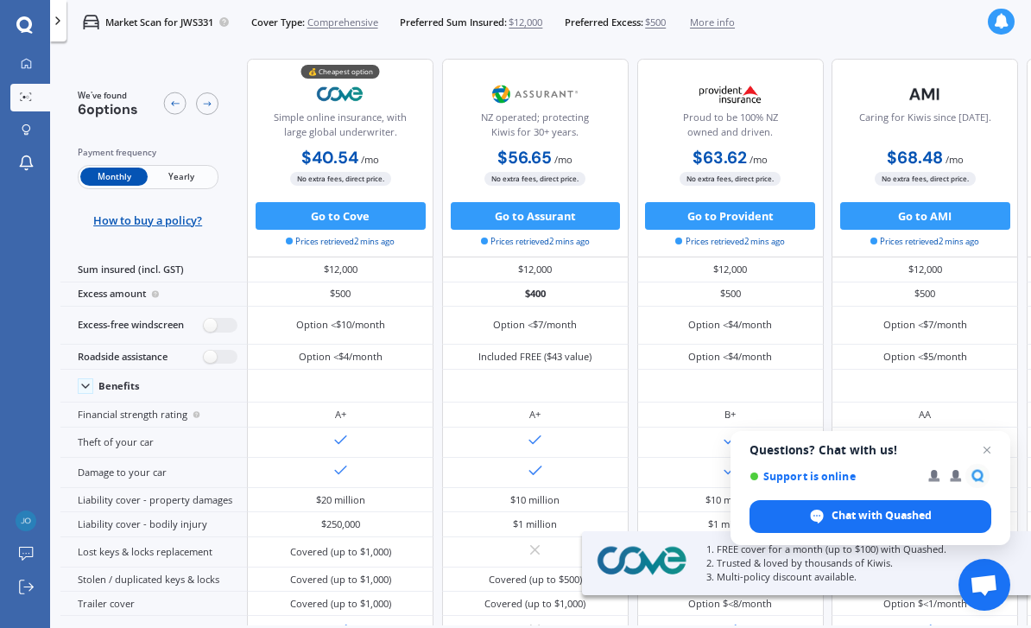
click at [180, 180] on span "Yearly" at bounding box center [181, 177] width 67 height 18
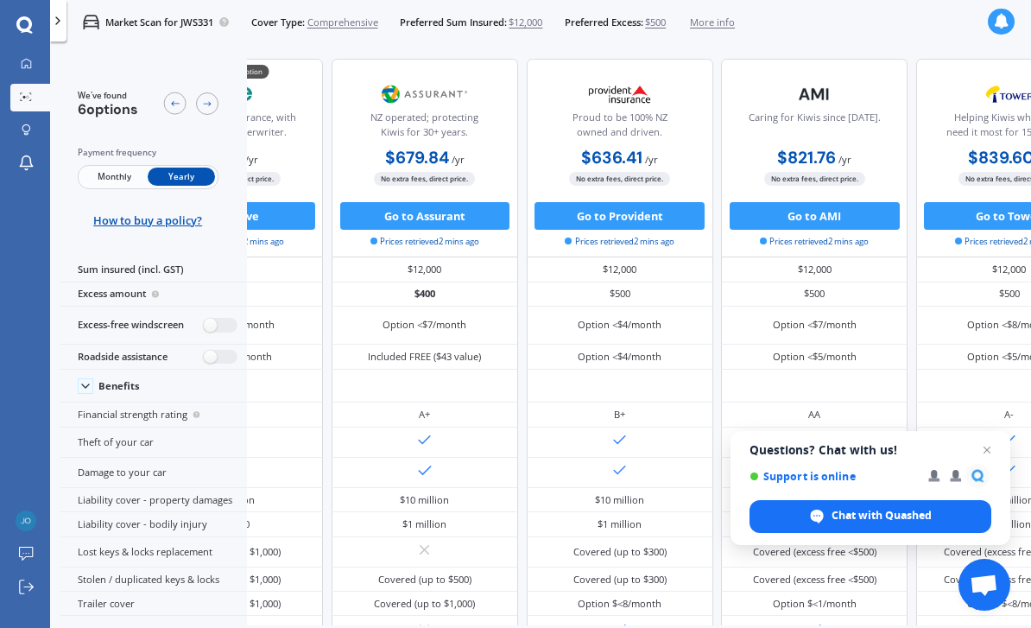
scroll to position [0, 139]
click at [215, 332] on label at bounding box center [221, 325] width 34 height 15
radio input "true"
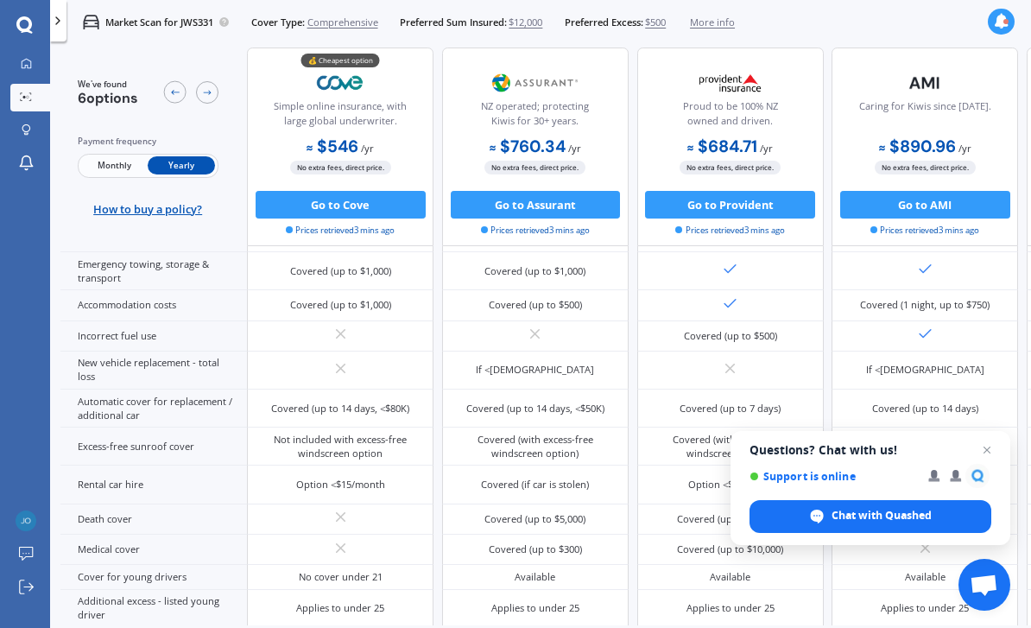
scroll to position [560, -2]
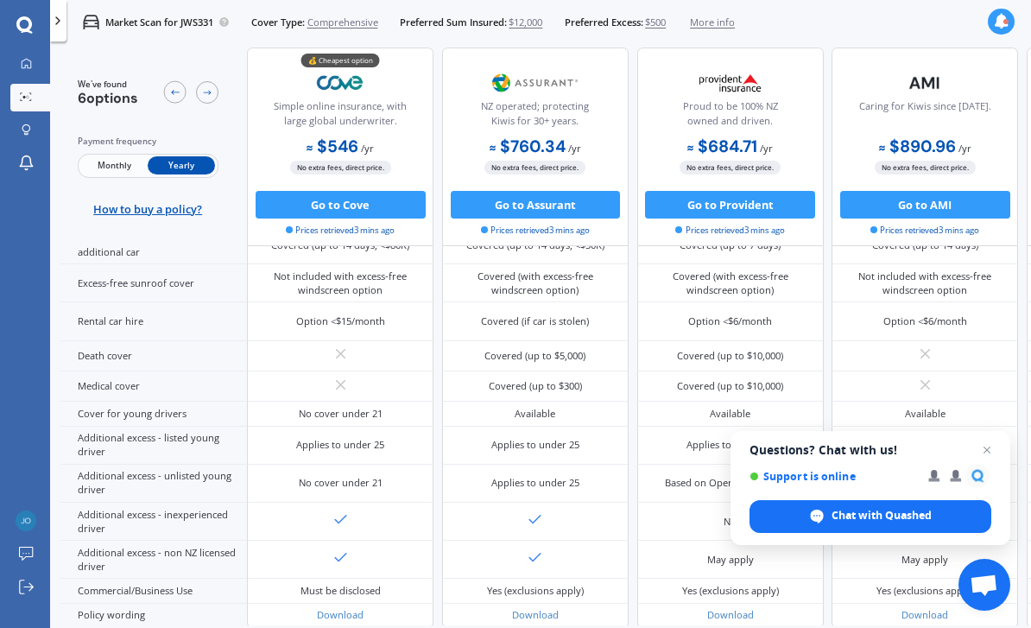
click at [991, 450] on span "Close chat" at bounding box center [987, 450] width 21 height 21
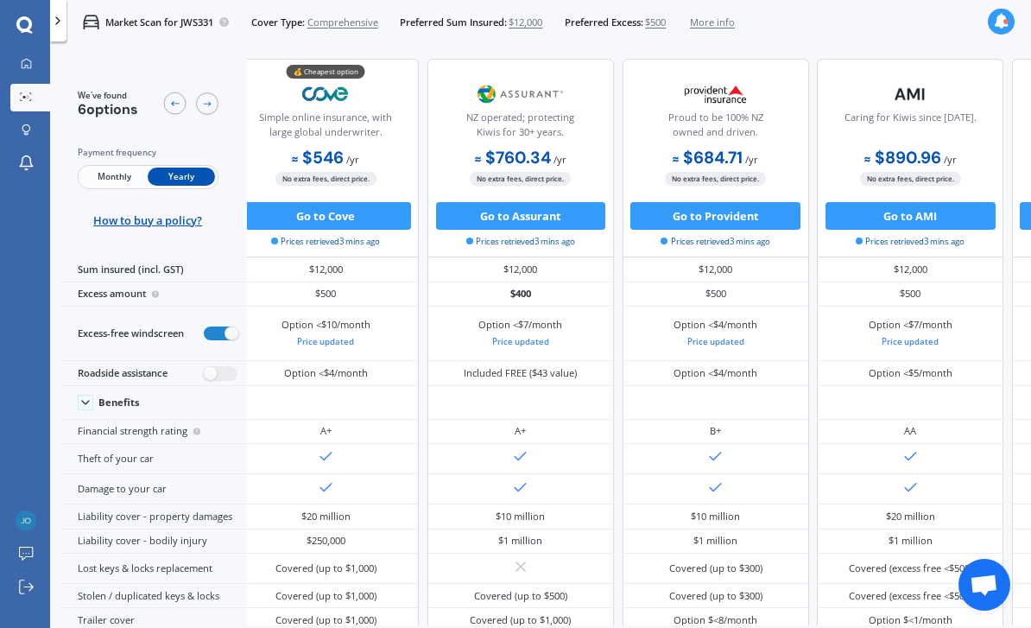
scroll to position [0, 19]
click at [354, 221] on button "Go to Cove" at bounding box center [326, 216] width 170 height 28
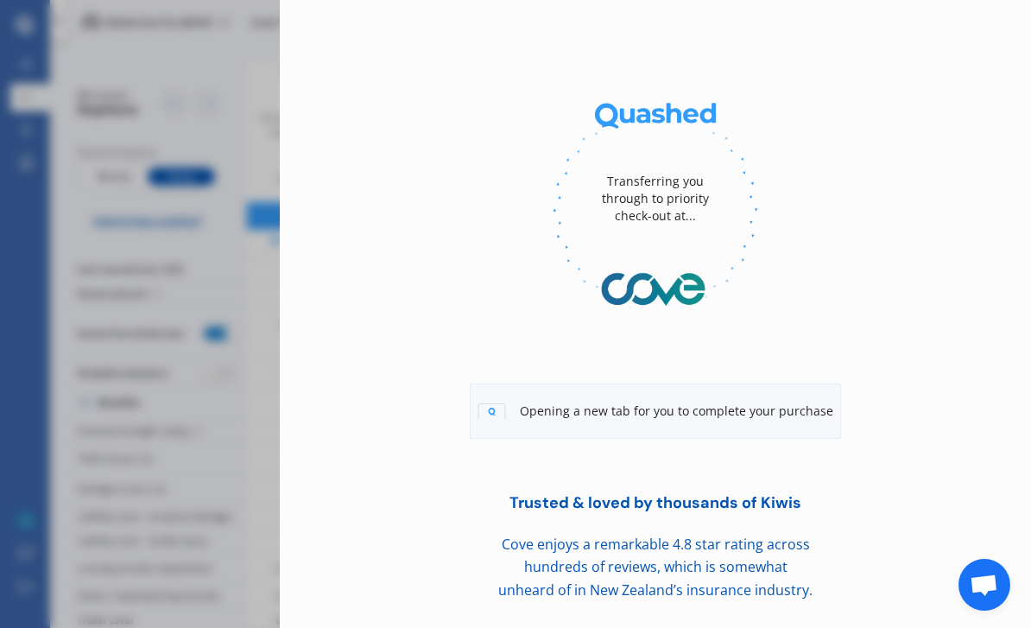
scroll to position [60, 0]
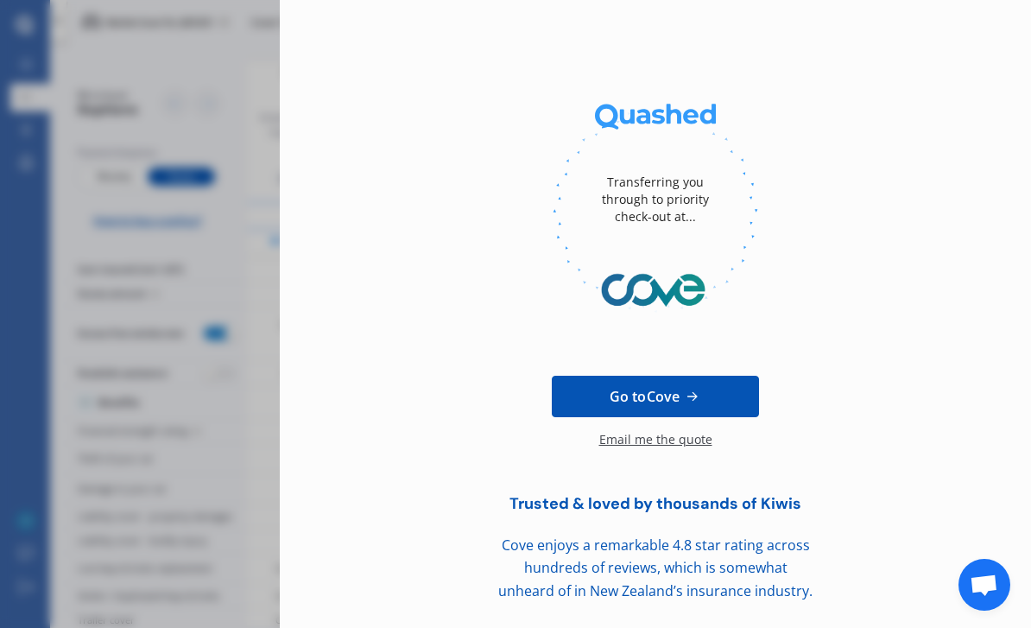
click at [680, 398] on span "Go to Cove" at bounding box center [645, 396] width 70 height 21
